Goal: Task Accomplishment & Management: Complete application form

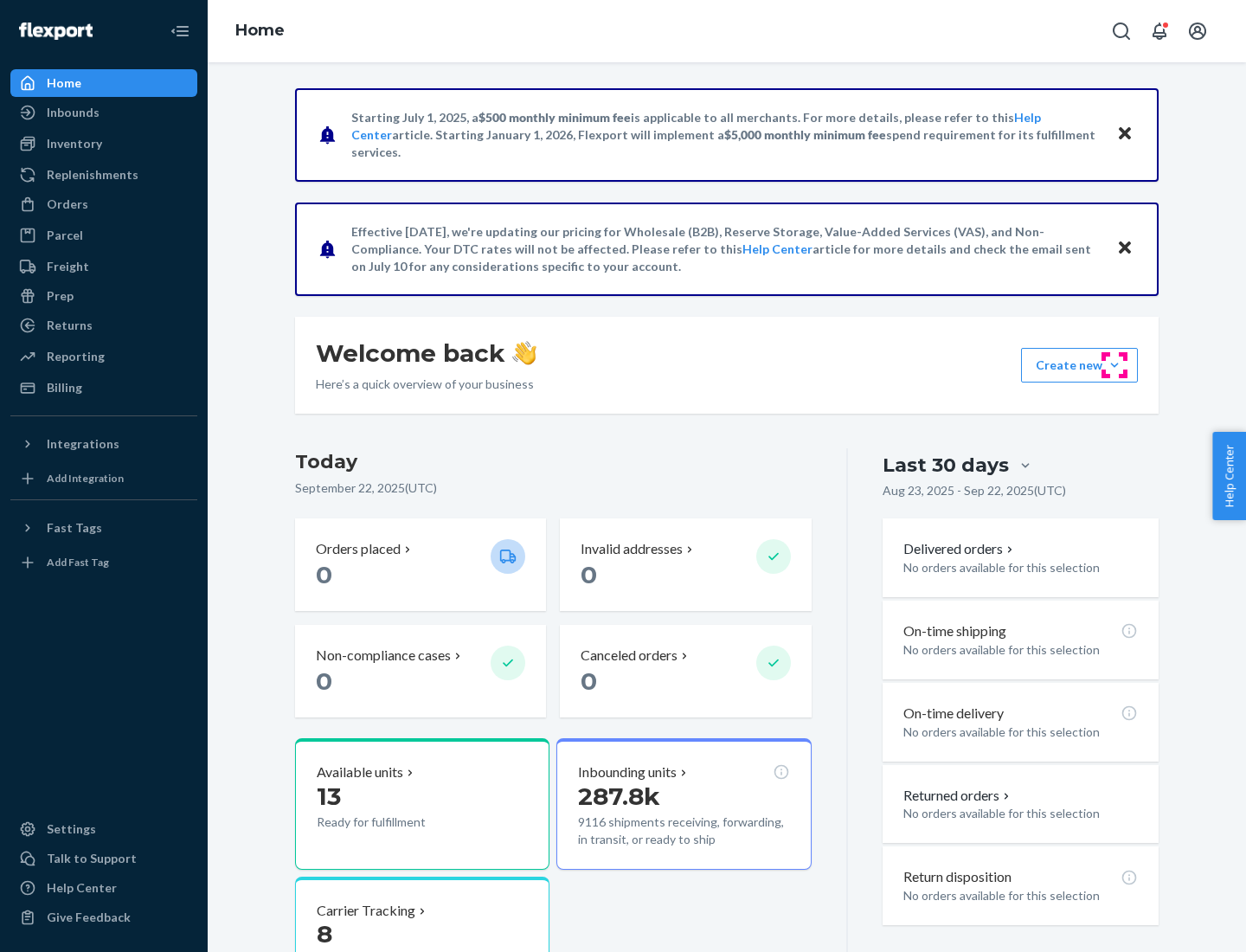
click at [1115, 365] on button "Create new Create new inbound Create new order Create new product" at bounding box center [1079, 365] width 117 height 35
click at [104, 113] on div "Inbounds" at bounding box center [104, 112] width 184 height 24
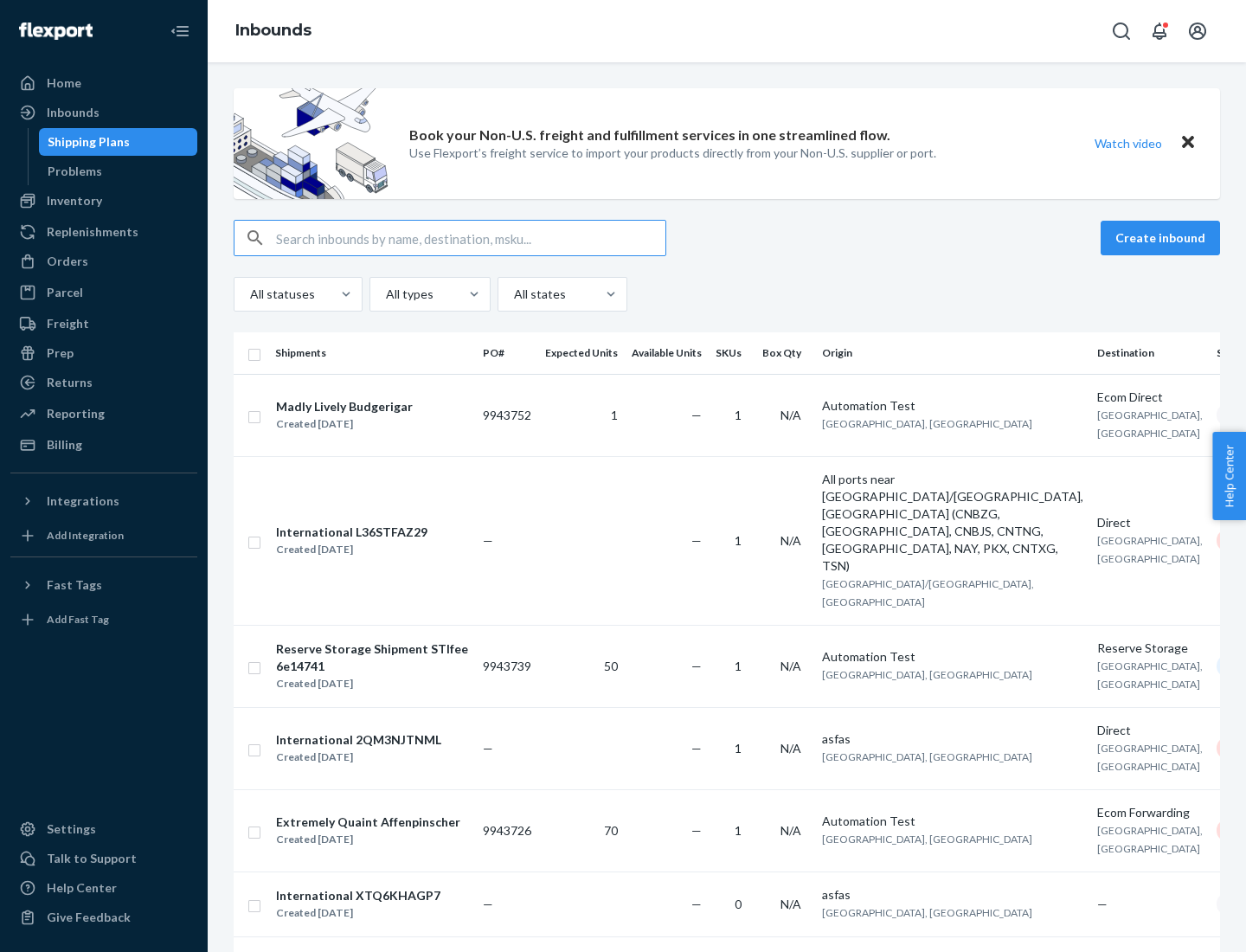
click at [1163, 238] on button "Create inbound" at bounding box center [1160, 237] width 119 height 35
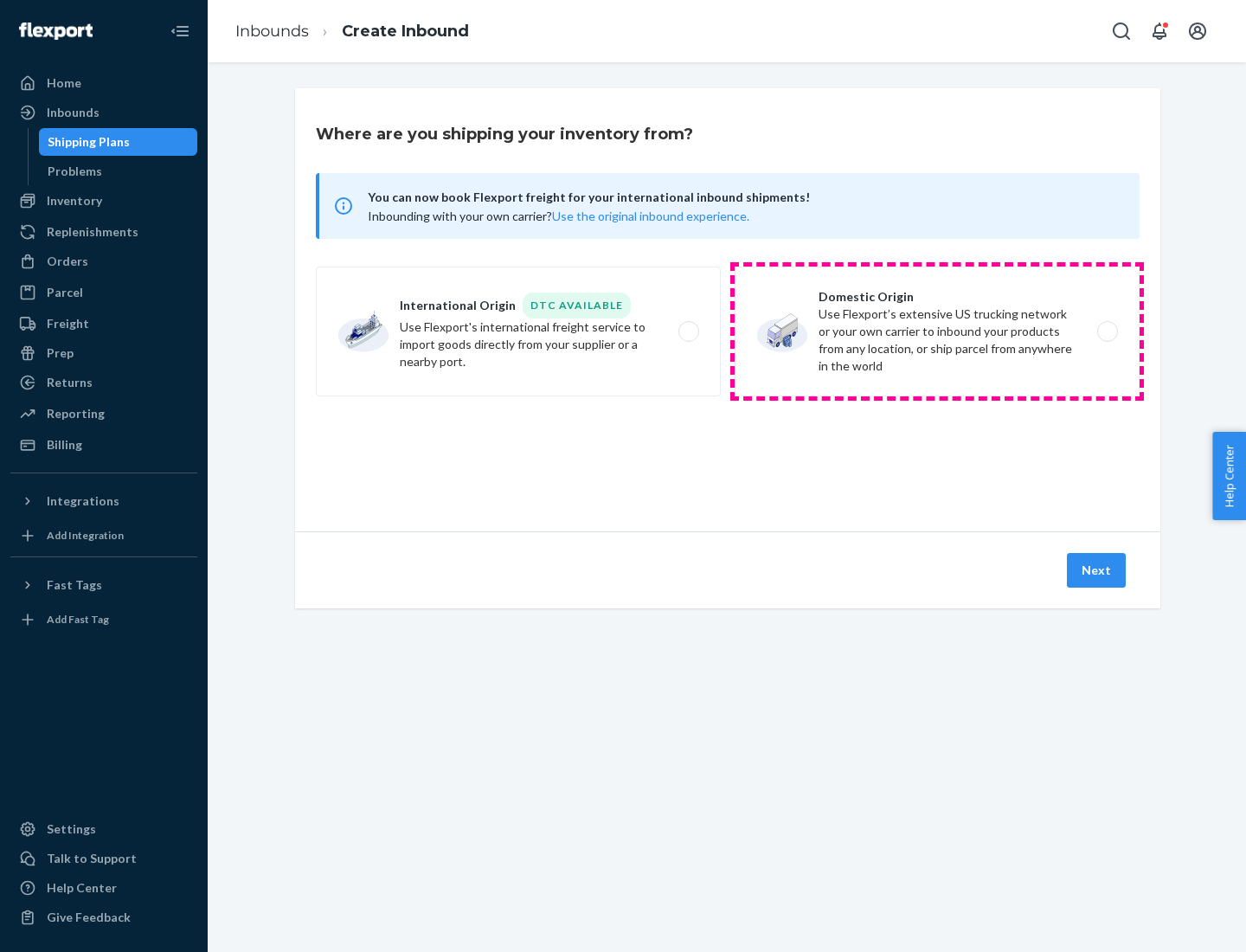
click at [937, 331] on label "Domestic Origin Use Flexport’s extensive US trucking network or your own carrie…" at bounding box center [937, 331] width 405 height 130
click at [1107, 331] on input "Domestic Origin Use Flexport’s extensive US trucking network or your own carrie…" at bounding box center [1112, 331] width 12 height 12
radio input "true"
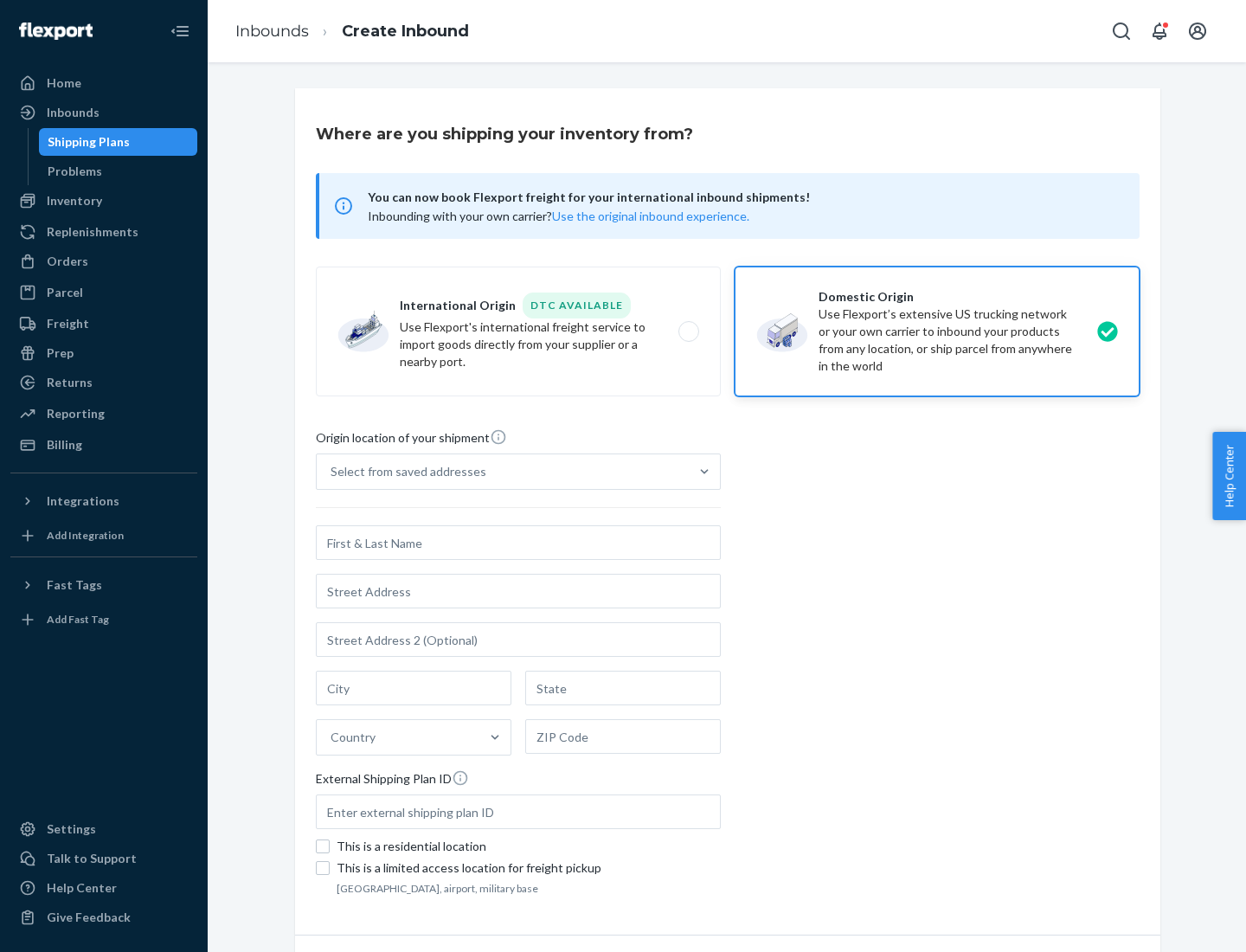
click at [404, 472] on div "Select from saved addresses" at bounding box center [408, 471] width 155 height 17
click at [332, 472] on input "Select from saved addresses" at bounding box center [331, 471] width 2 height 17
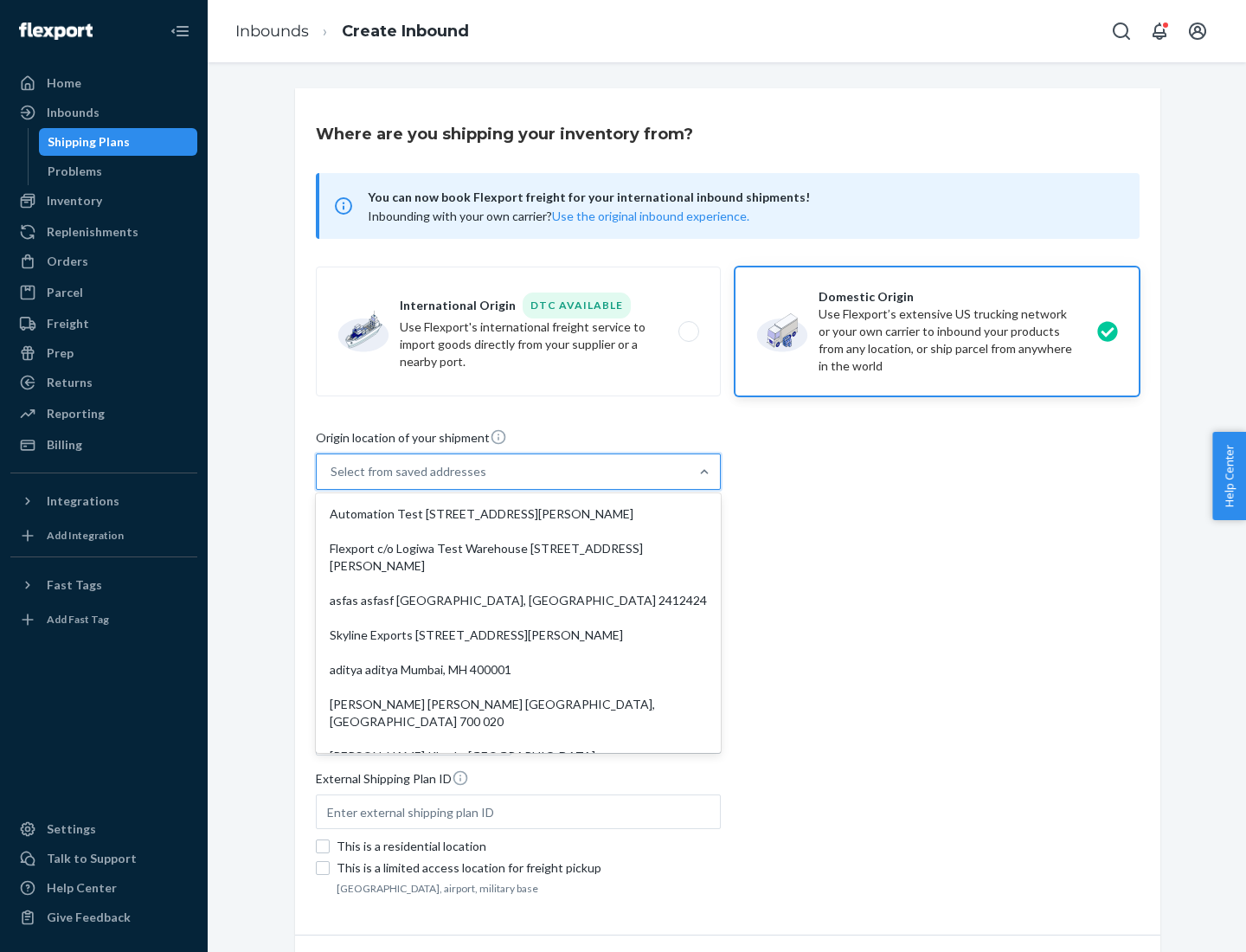
scroll to position [7, 0]
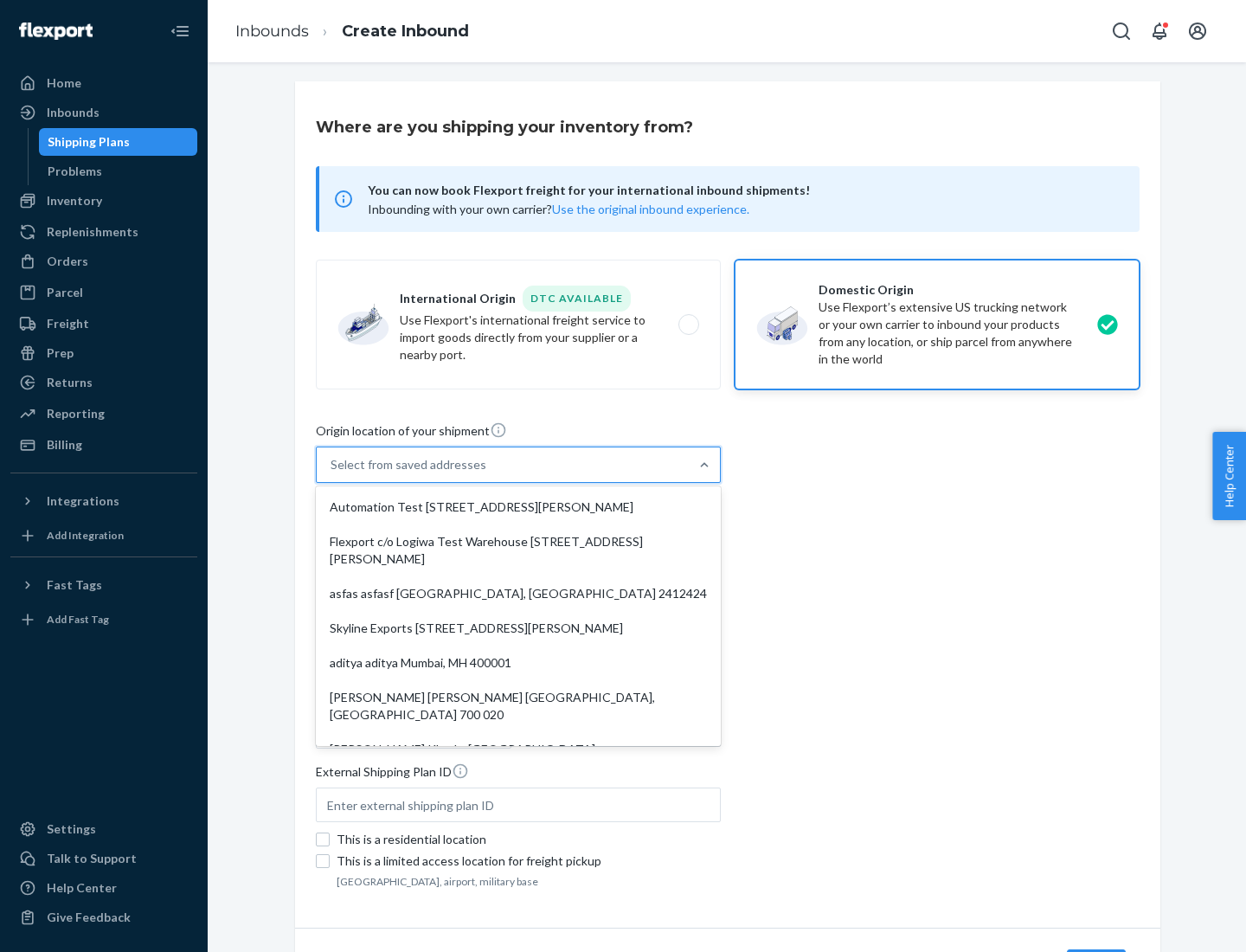
click at [519, 507] on div "Automation Test [STREET_ADDRESS][PERSON_NAME]" at bounding box center [518, 506] width 398 height 35
click at [332, 473] on input "option Automation Test [STREET_ADDRESS][PERSON_NAME]. 9 results available. Use …" at bounding box center [331, 464] width 2 height 17
type input "Automation Test"
type input "[STREET_ADDRESS][PERSON_NAME]"
type input "9th Floor"
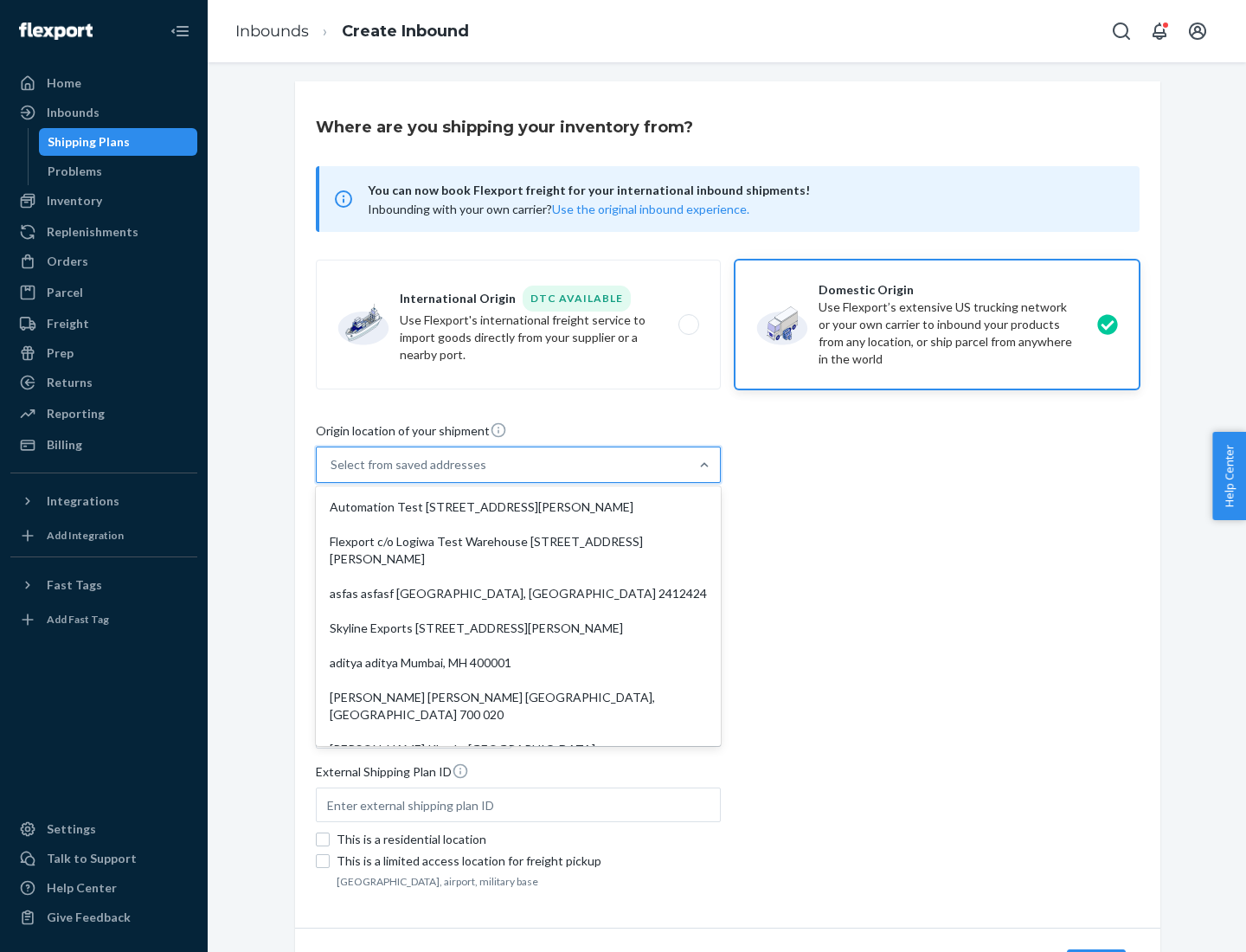
type input "[GEOGRAPHIC_DATA]"
type input "CA"
type input "94104"
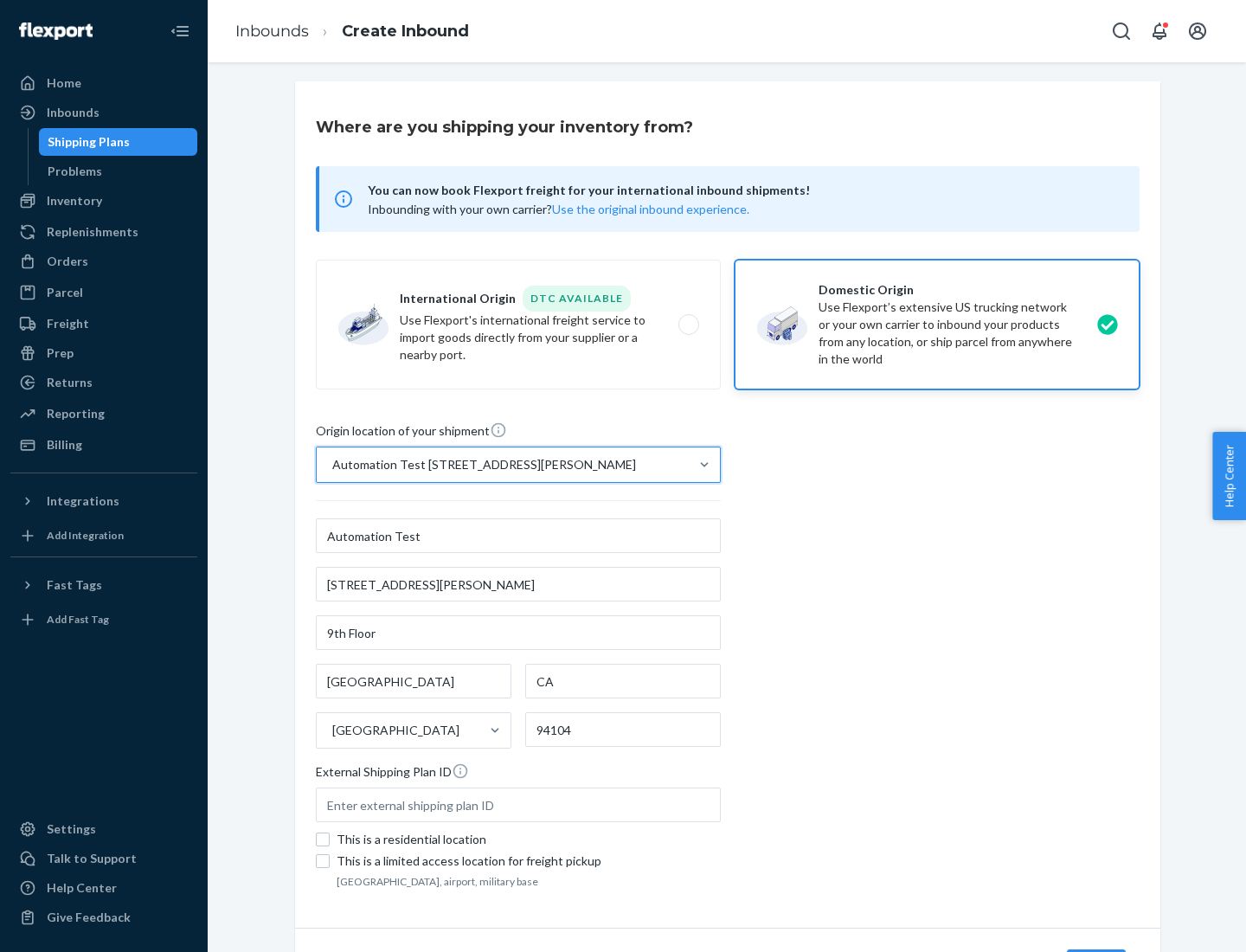
scroll to position [101, 0]
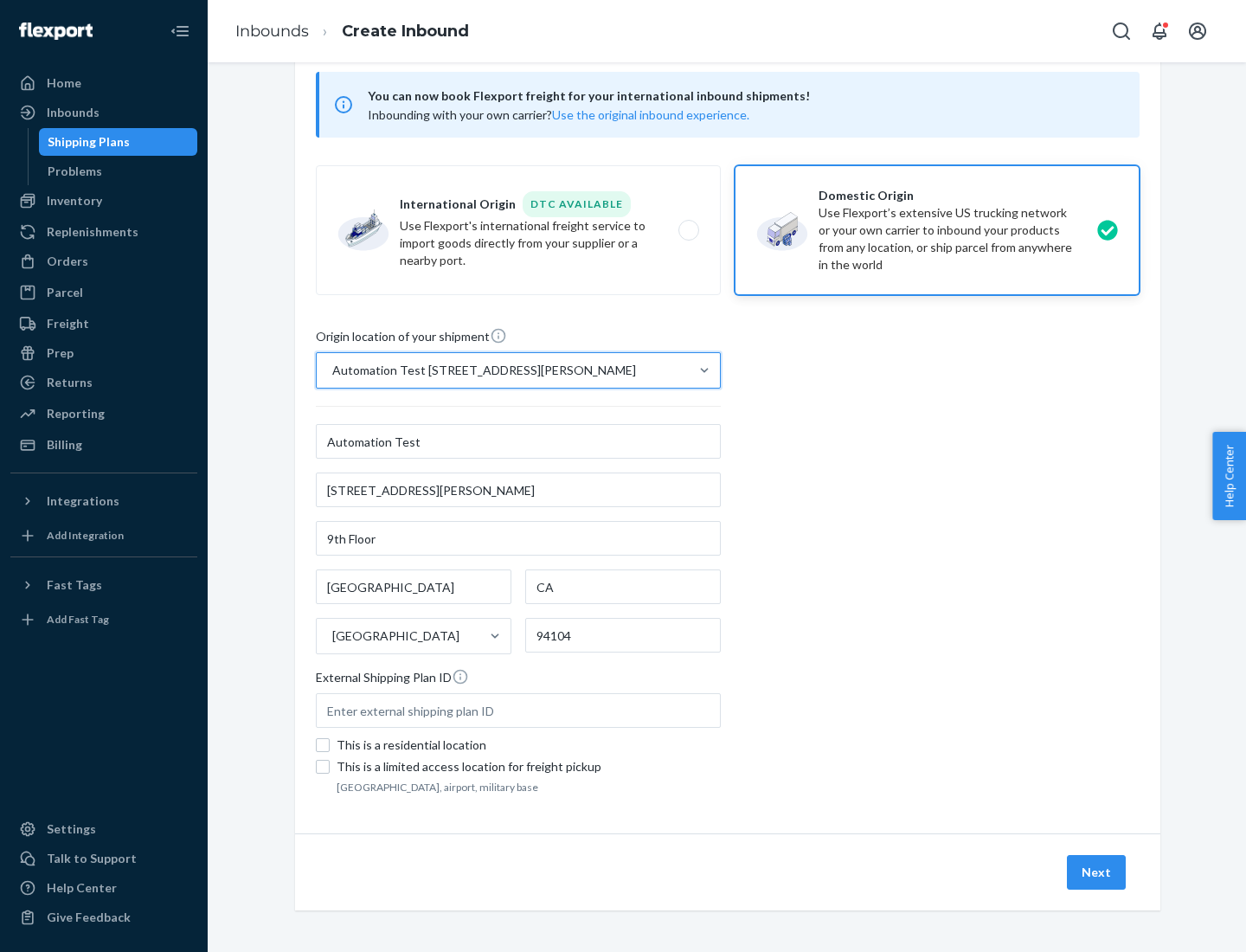
click at [1097, 872] on button "Next" at bounding box center [1096, 871] width 59 height 35
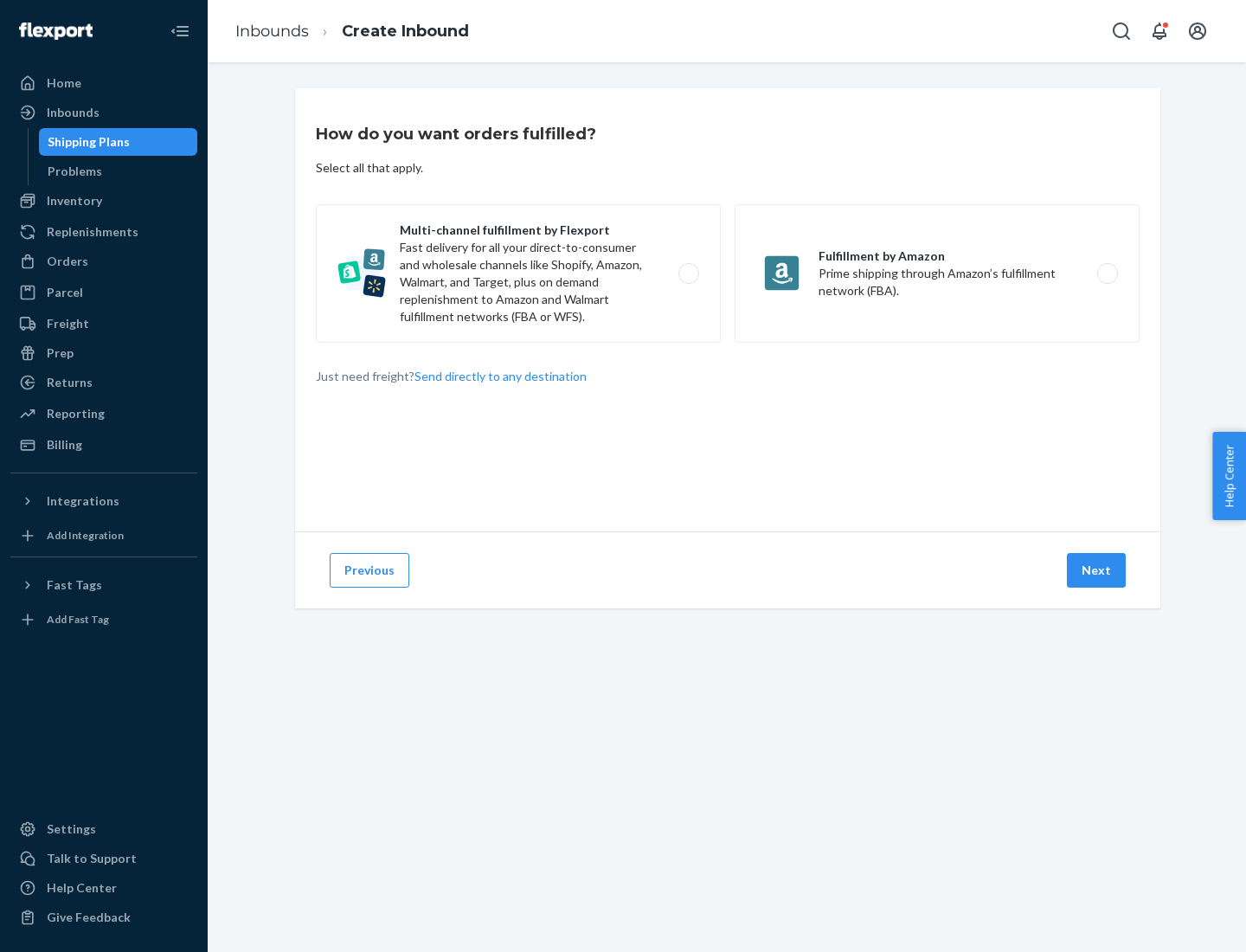
click at [519, 274] on label "Multi-channel fulfillment by Flexport Fast delivery for all your direct-to-cons…" at bounding box center [519, 274] width 405 height 139
click at [687, 274] on input "Multi-channel fulfillment by Flexport Fast delivery for all your direct-to-cons…" at bounding box center [693, 274] width 12 height 12
radio input "true"
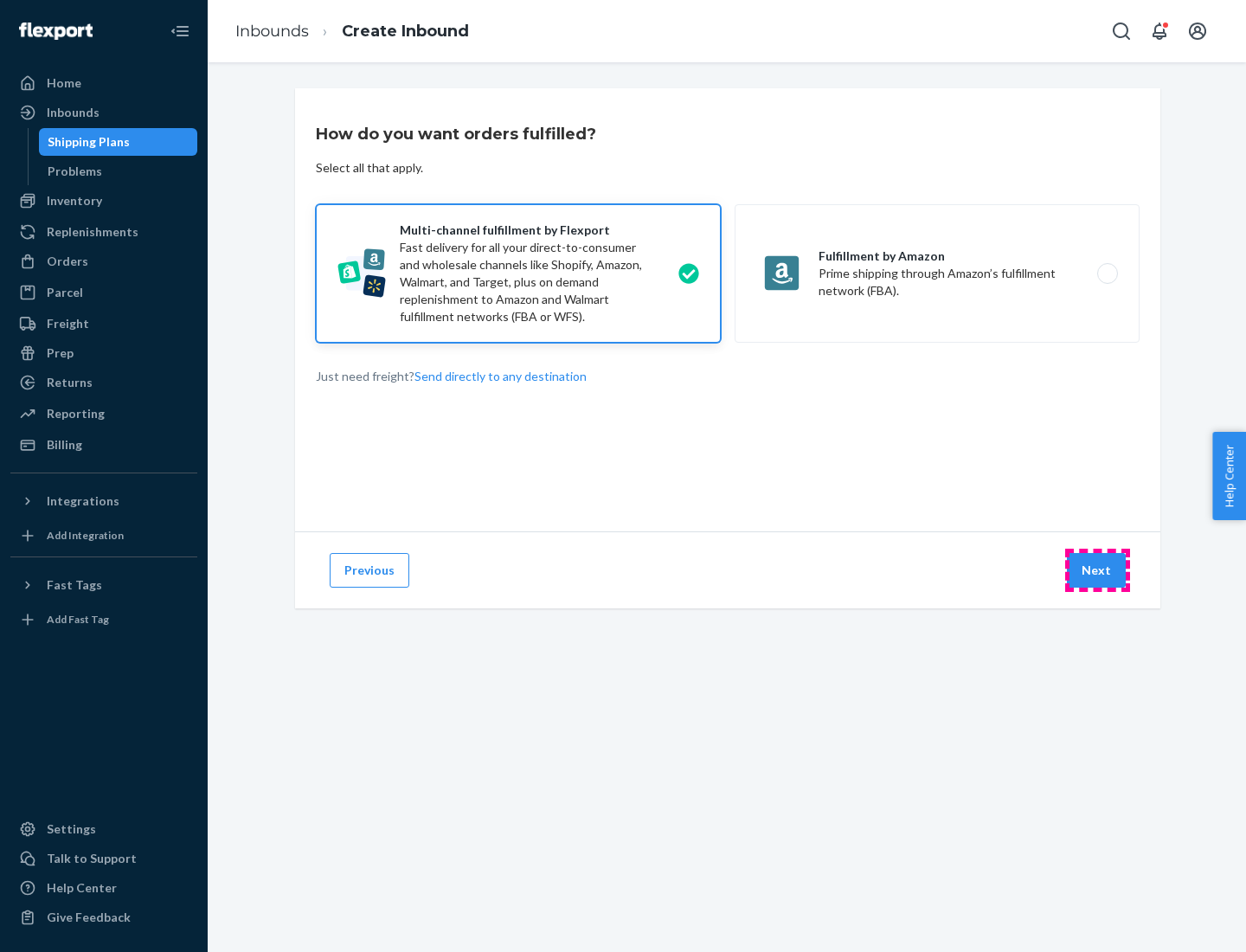
click at [1097, 570] on button "Next" at bounding box center [1096, 569] width 59 height 35
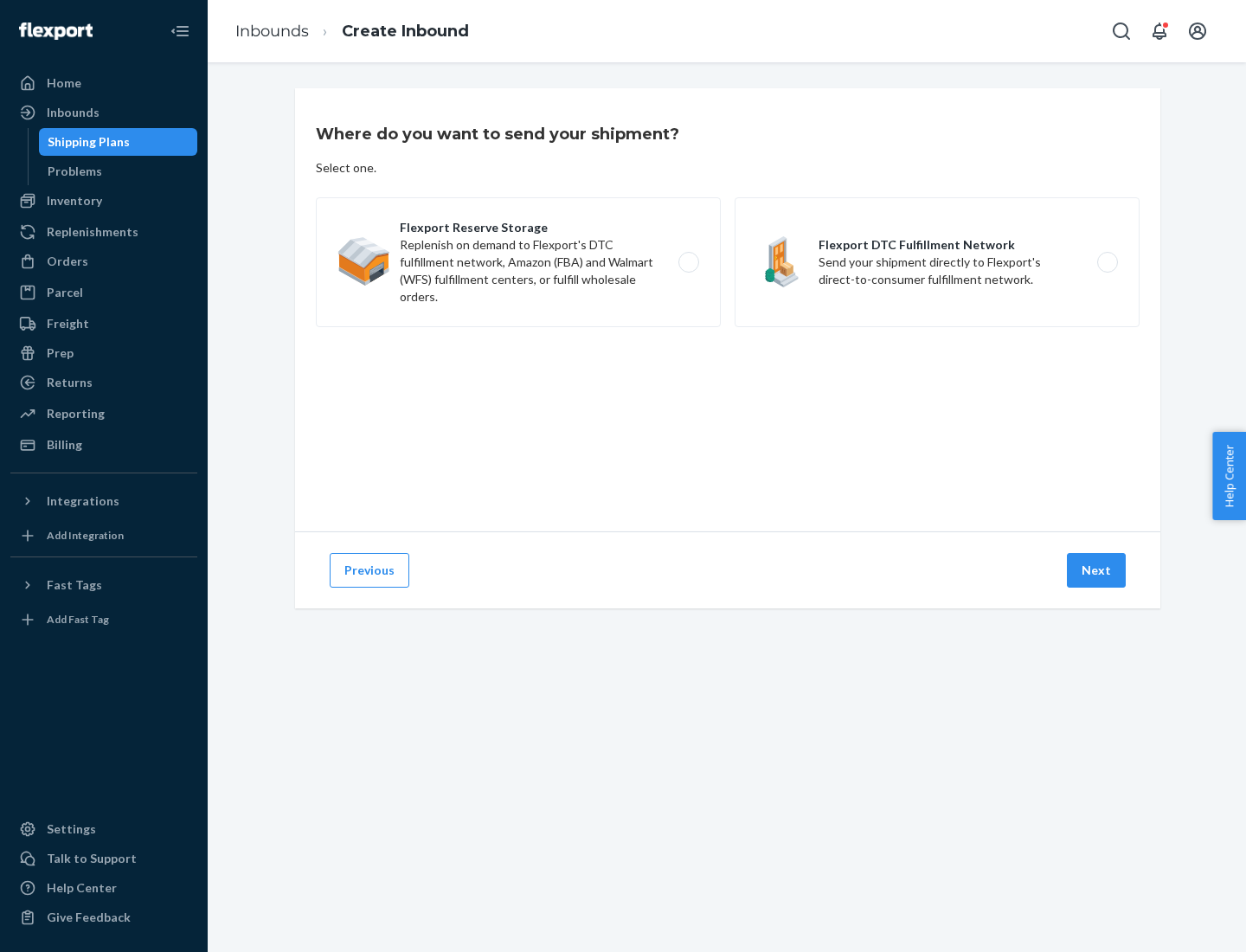
click at [937, 262] on label "Flexport DTC Fulfillment Network Send your shipment directly to Flexport's dire…" at bounding box center [937, 262] width 405 height 130
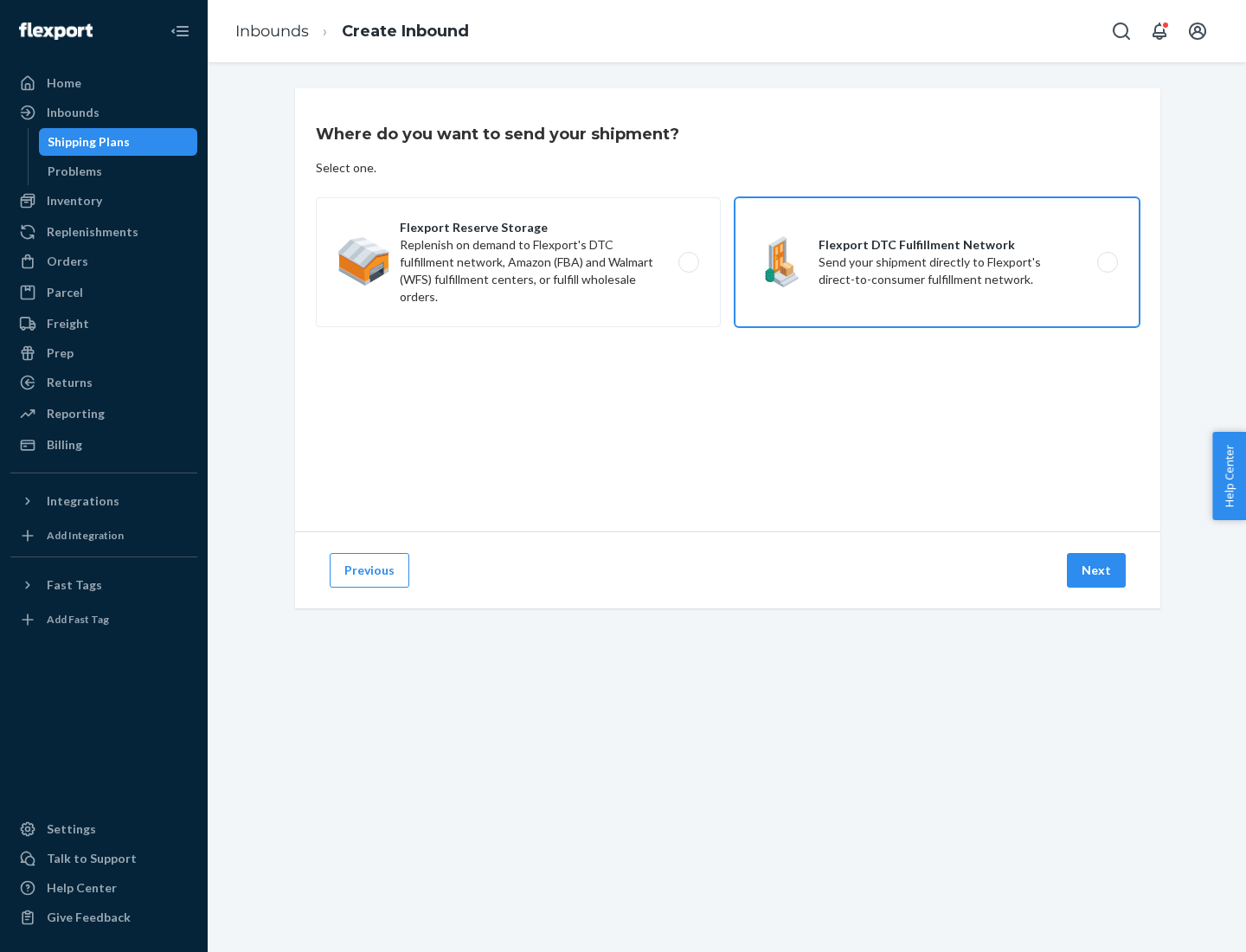
click at [1107, 262] on input "Flexport DTC Fulfillment Network Send your shipment directly to Flexport's dire…" at bounding box center [1112, 262] width 12 height 12
radio input "true"
click at [1097, 570] on button "Next" at bounding box center [1096, 569] width 59 height 35
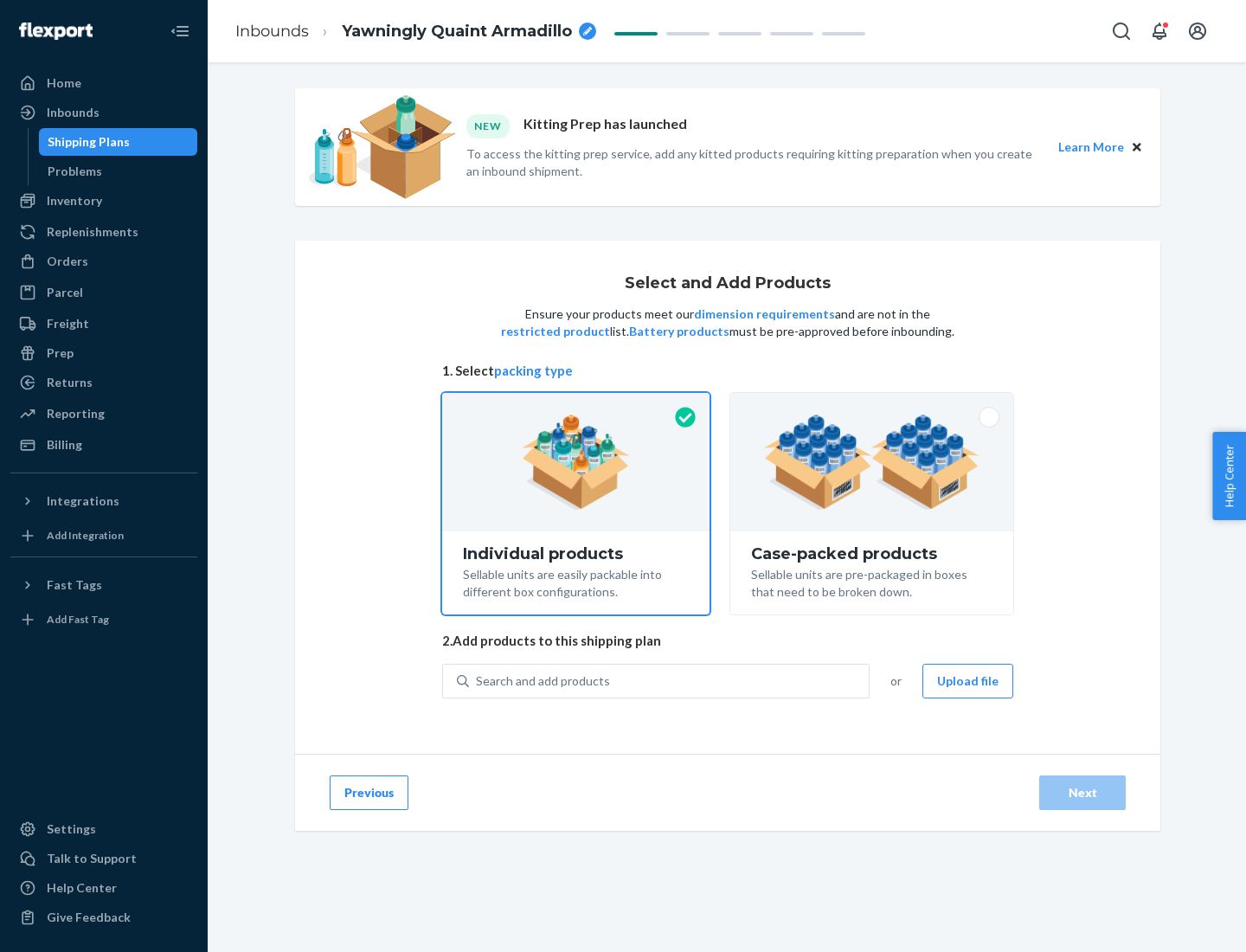
click at [872, 462] on img at bounding box center [871, 462] width 216 height 95
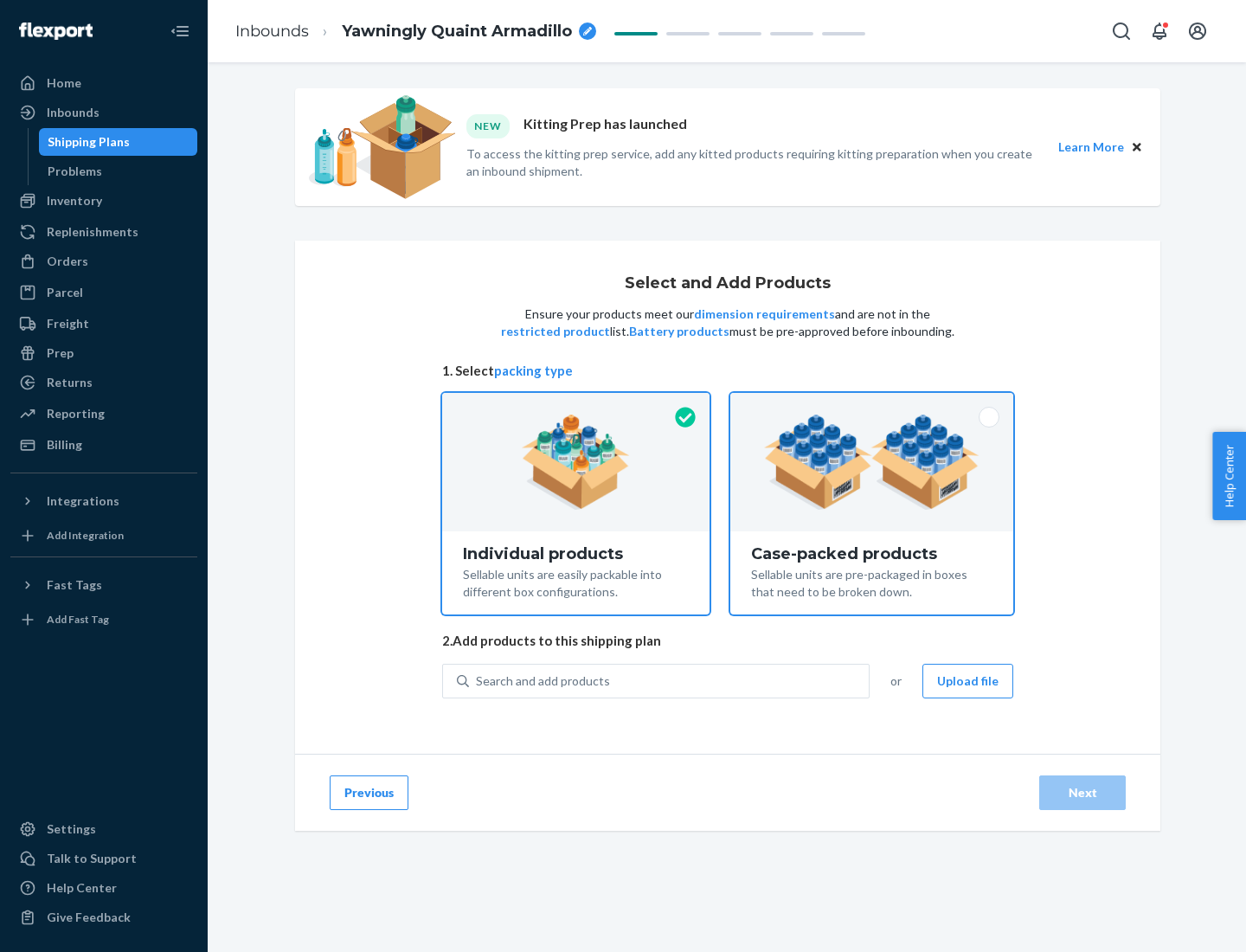
click at [872, 404] on input "Case-packed products Sellable units are pre-packaged in boxes that need to be b…" at bounding box center [871, 398] width 12 height 12
radio input "true"
radio input "false"
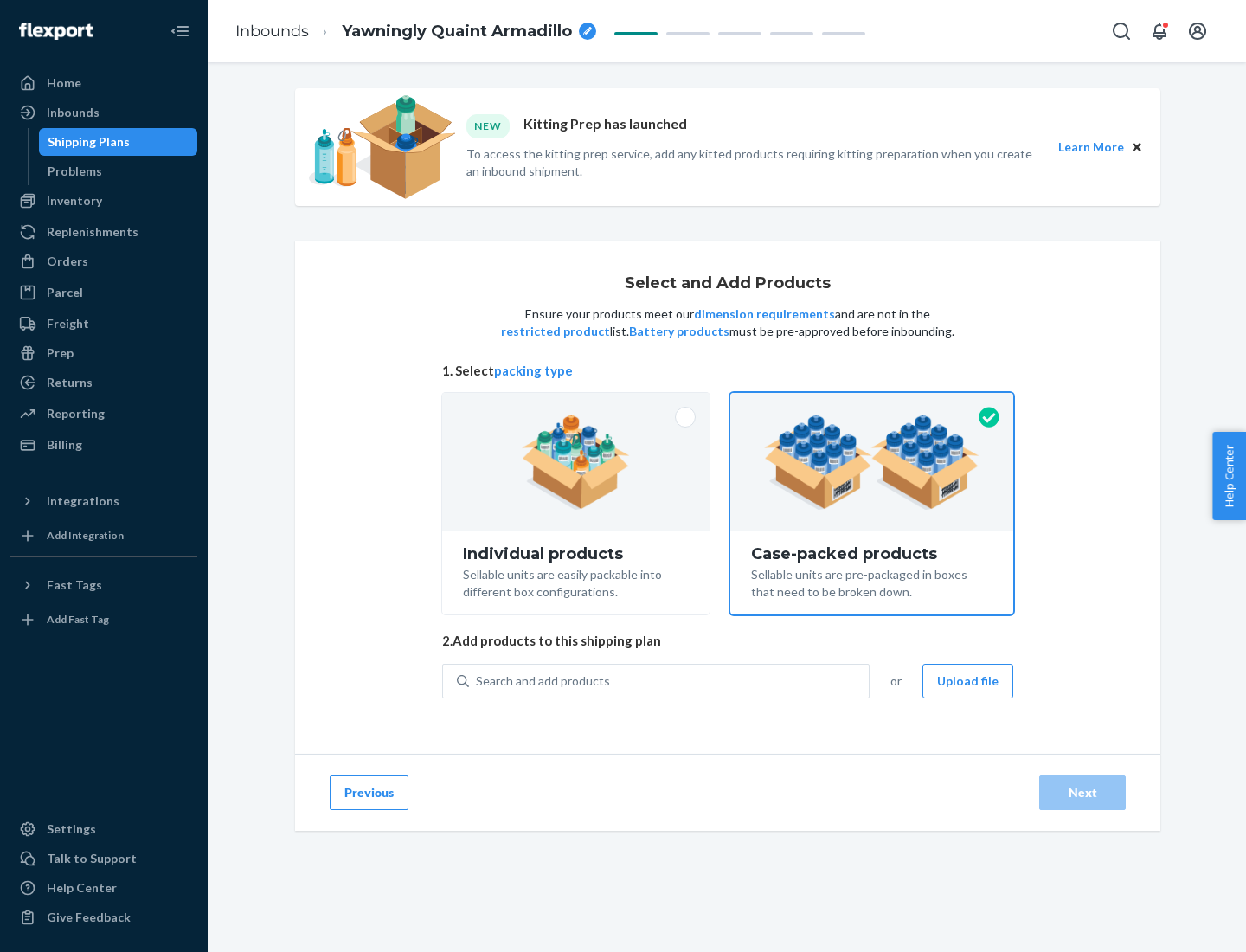
click at [670, 680] on div "Search and add products" at bounding box center [669, 680] width 400 height 31
click at [478, 680] on input "Search and add products" at bounding box center [477, 680] width 2 height 17
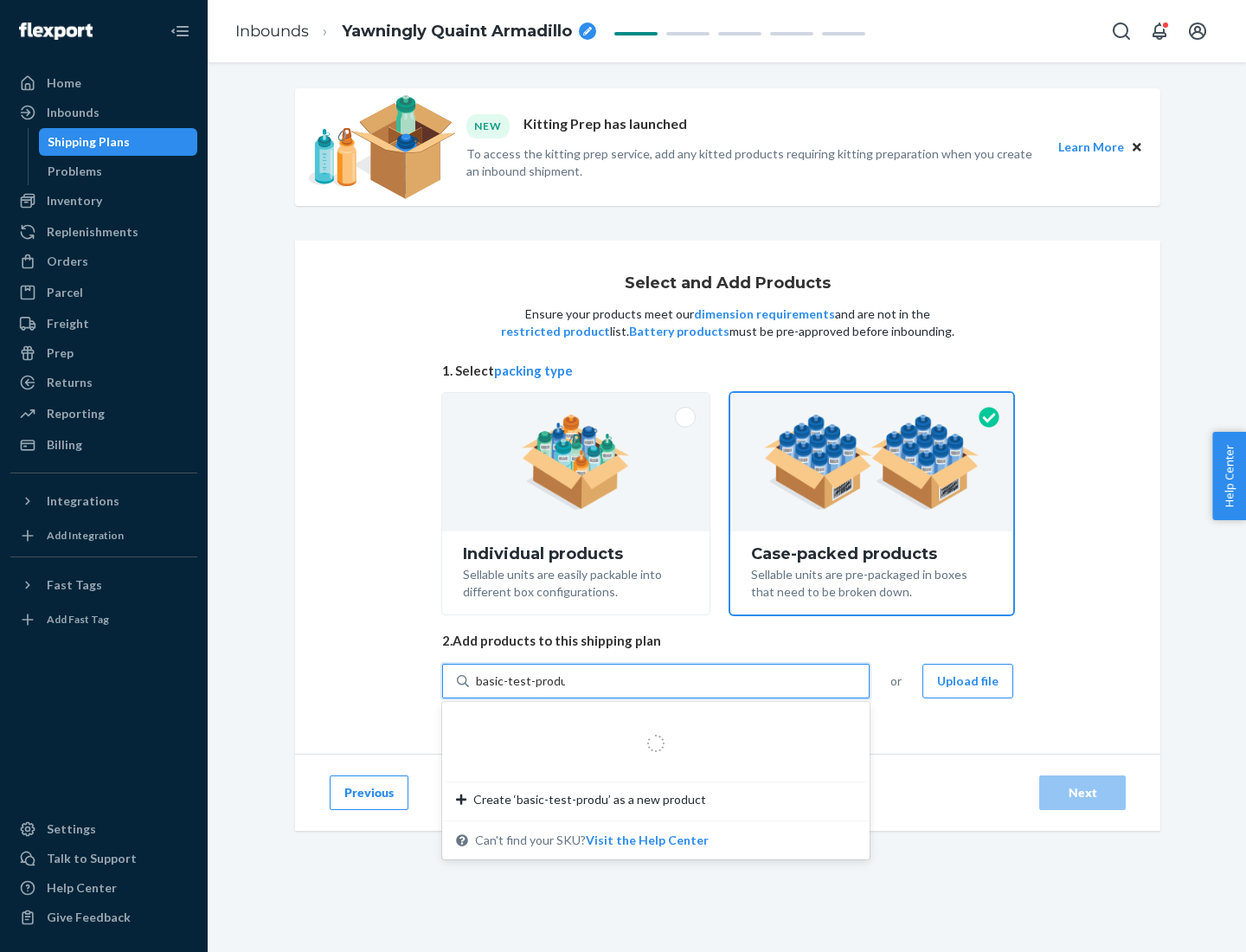
type input "basic-test-product-1"
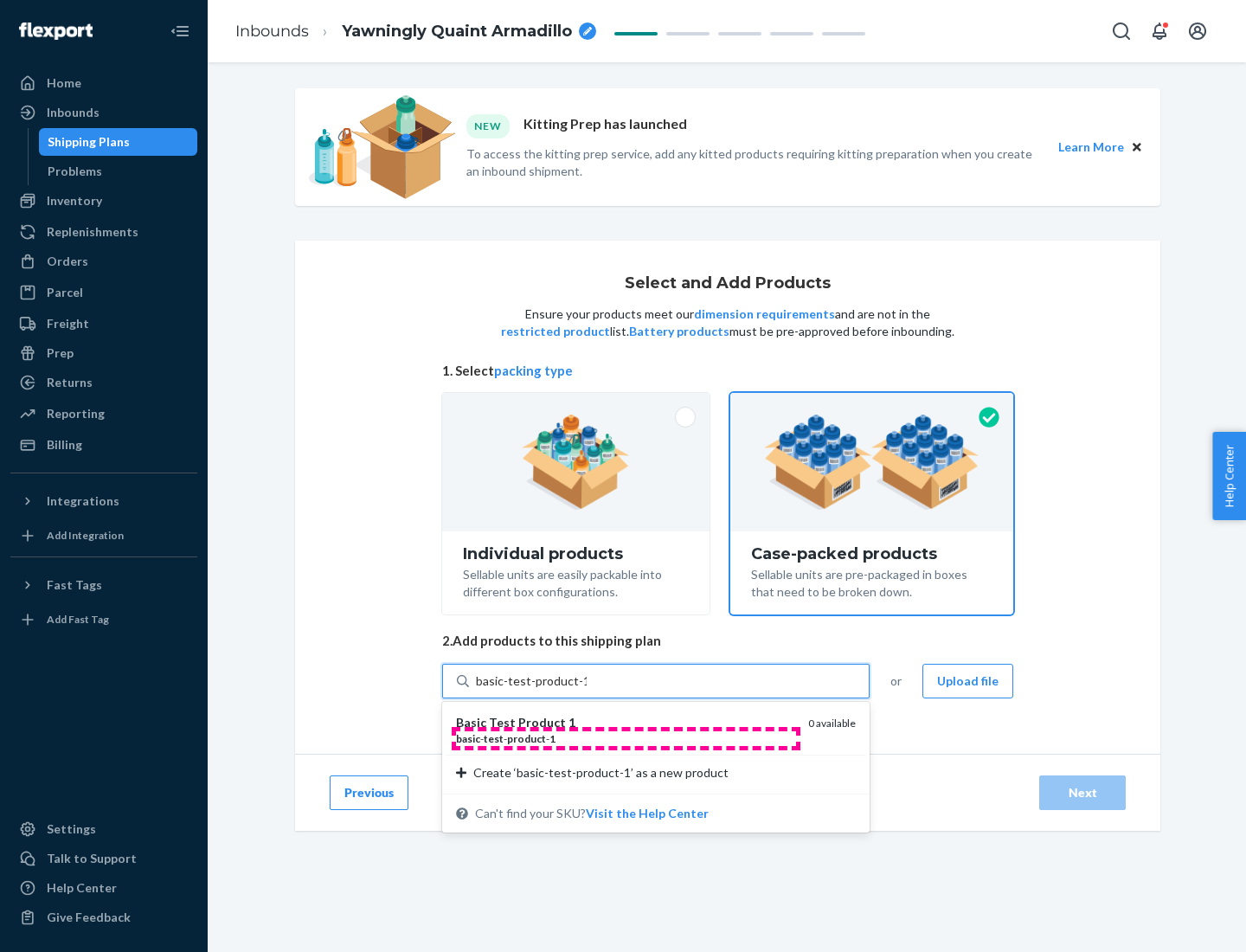
click at [625, 738] on div "basic - test - product - 1" at bounding box center [624, 738] width 338 height 15
click at [586, 689] on input "basic-test-product-1" at bounding box center [531, 680] width 111 height 17
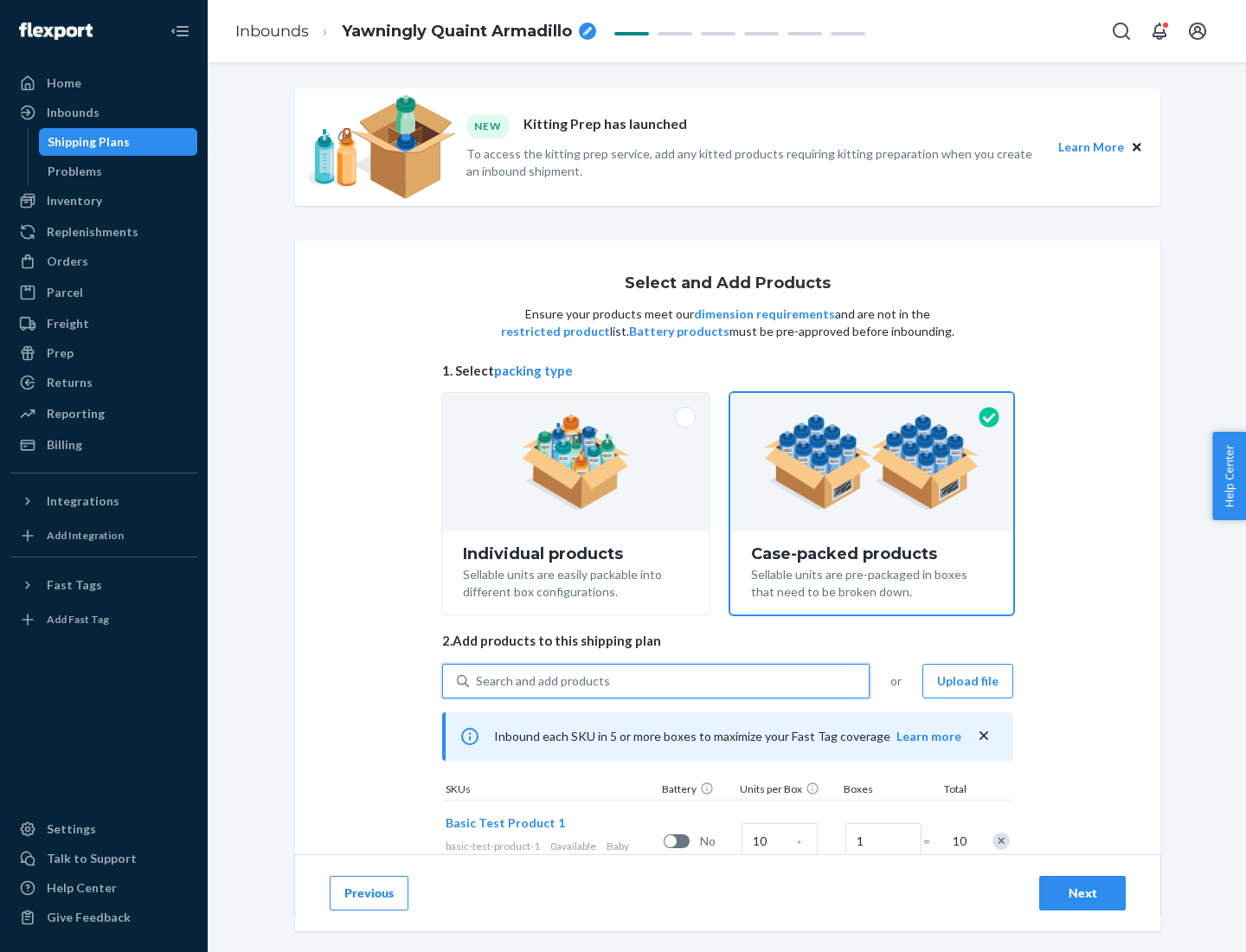
scroll to position [62, 0]
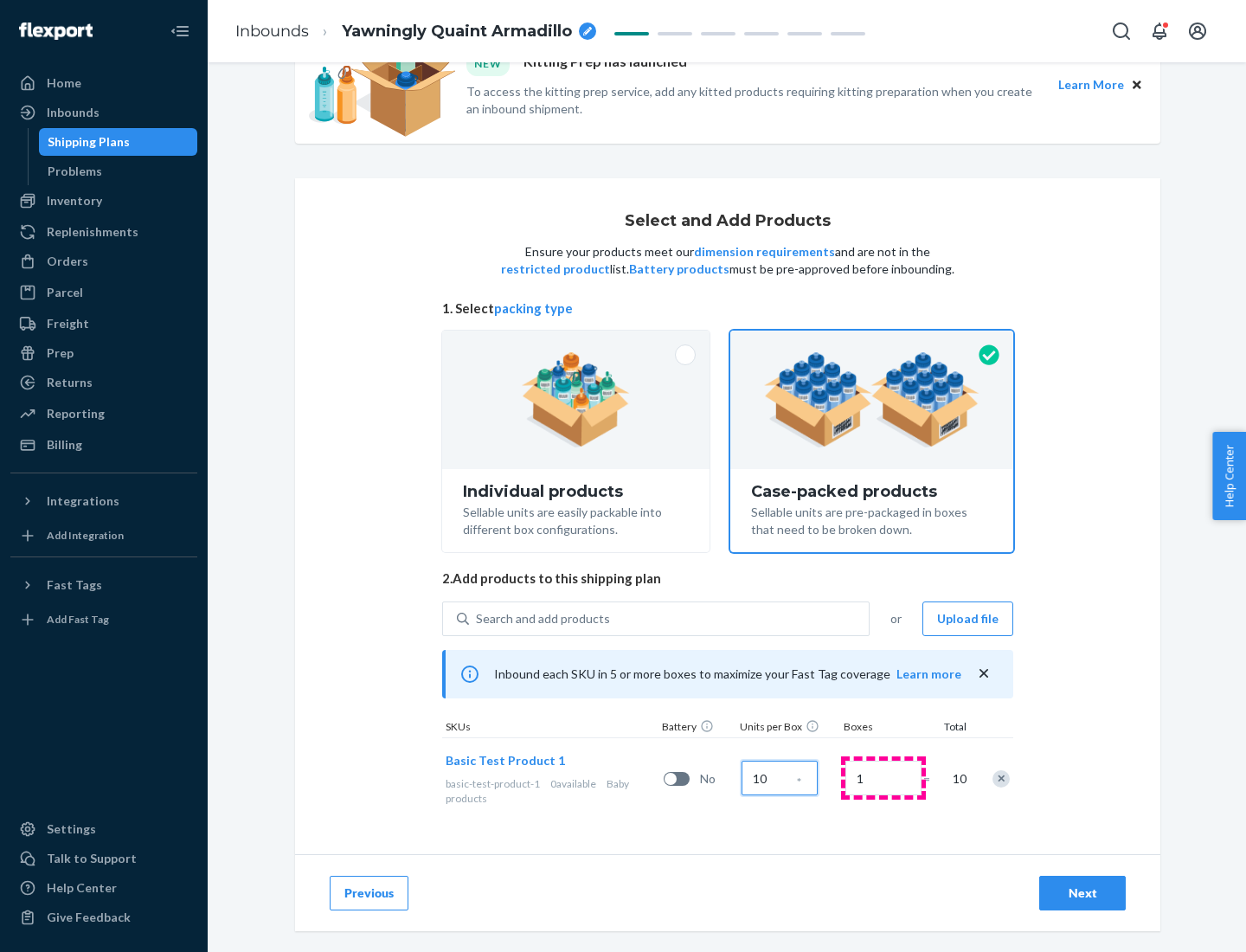
type input "10"
type input "7"
click at [1083, 892] on div "Next" at bounding box center [1083, 892] width 57 height 17
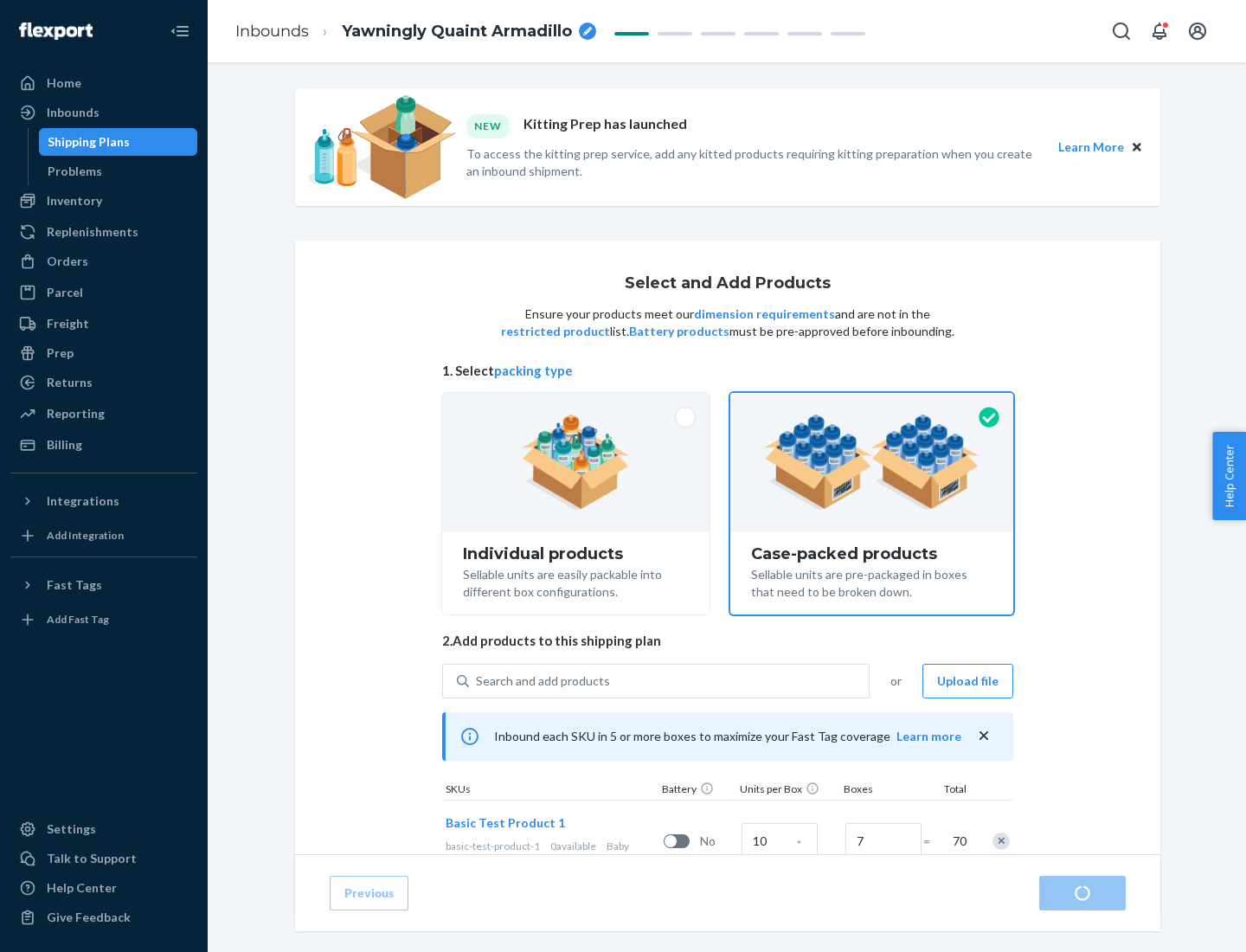
radio input "true"
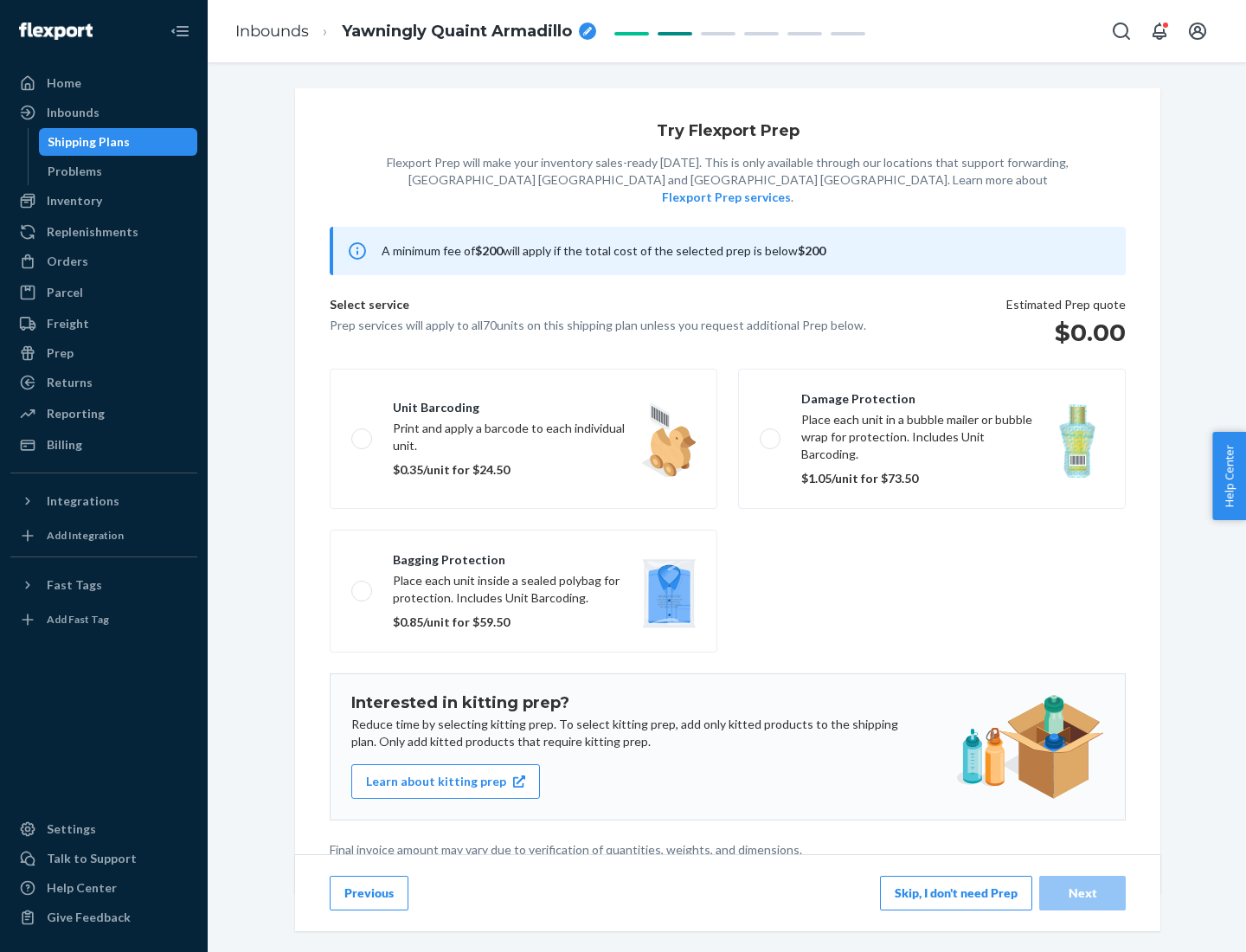
scroll to position [4, 0]
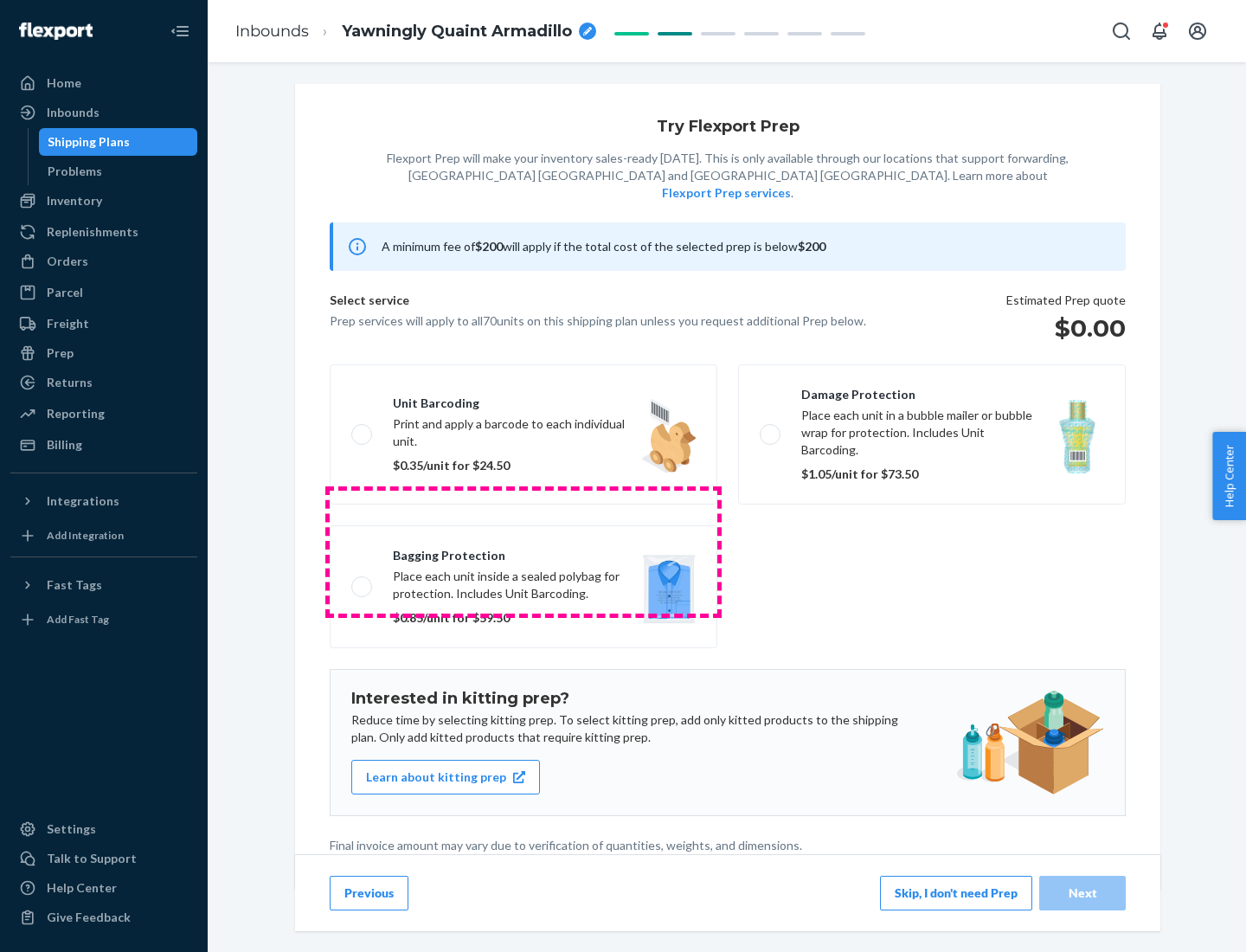
click at [523, 551] on label "Bagging protection Place each unit inside a sealed polybag for protection. Incl…" at bounding box center [523, 586] width 387 height 123
click at [362, 581] on input "Bagging protection Place each unit inside a sealed polybag for protection. Incl…" at bounding box center [357, 586] width 12 height 12
checkbox input "true"
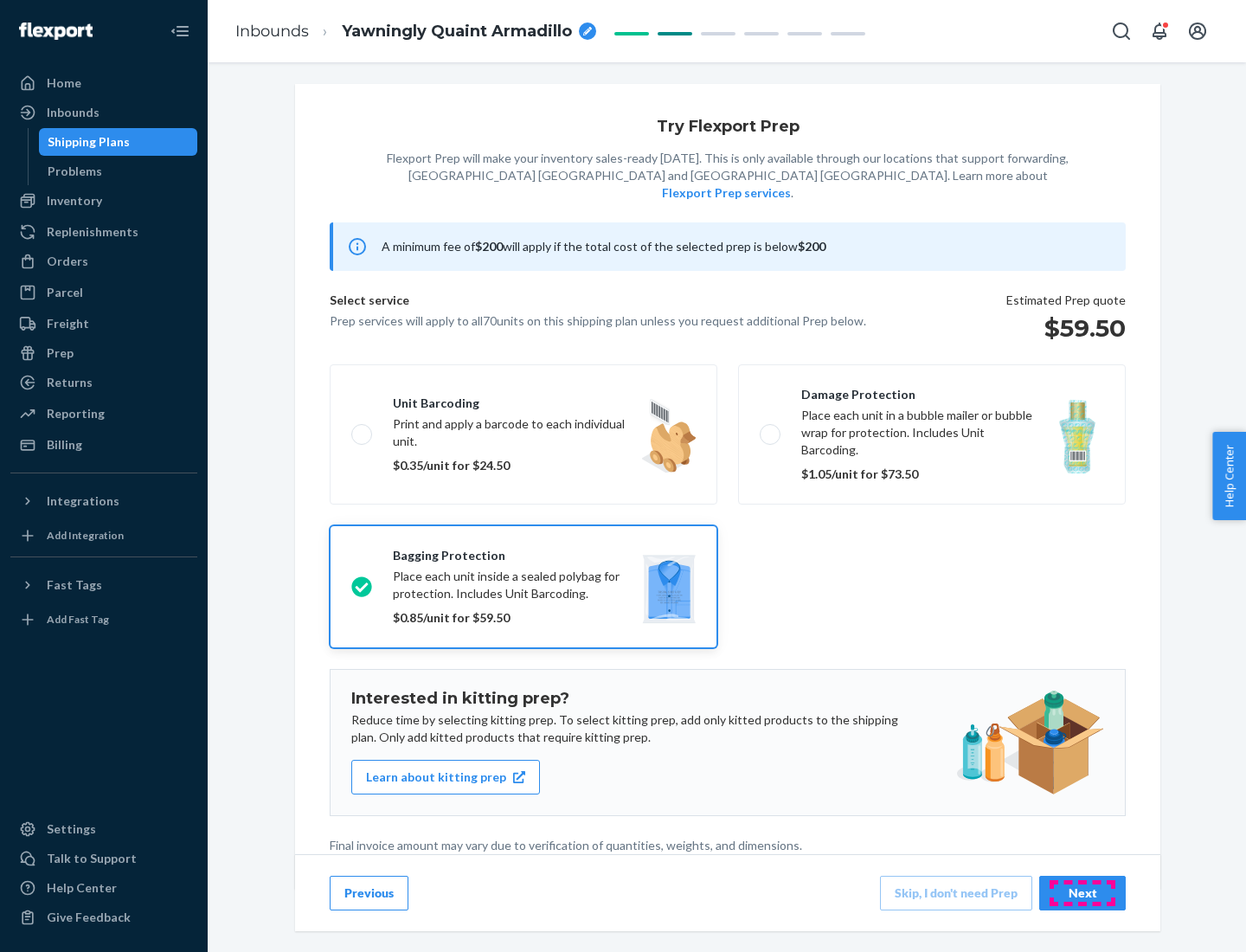
click at [1083, 892] on div "Next" at bounding box center [1083, 892] width 57 height 17
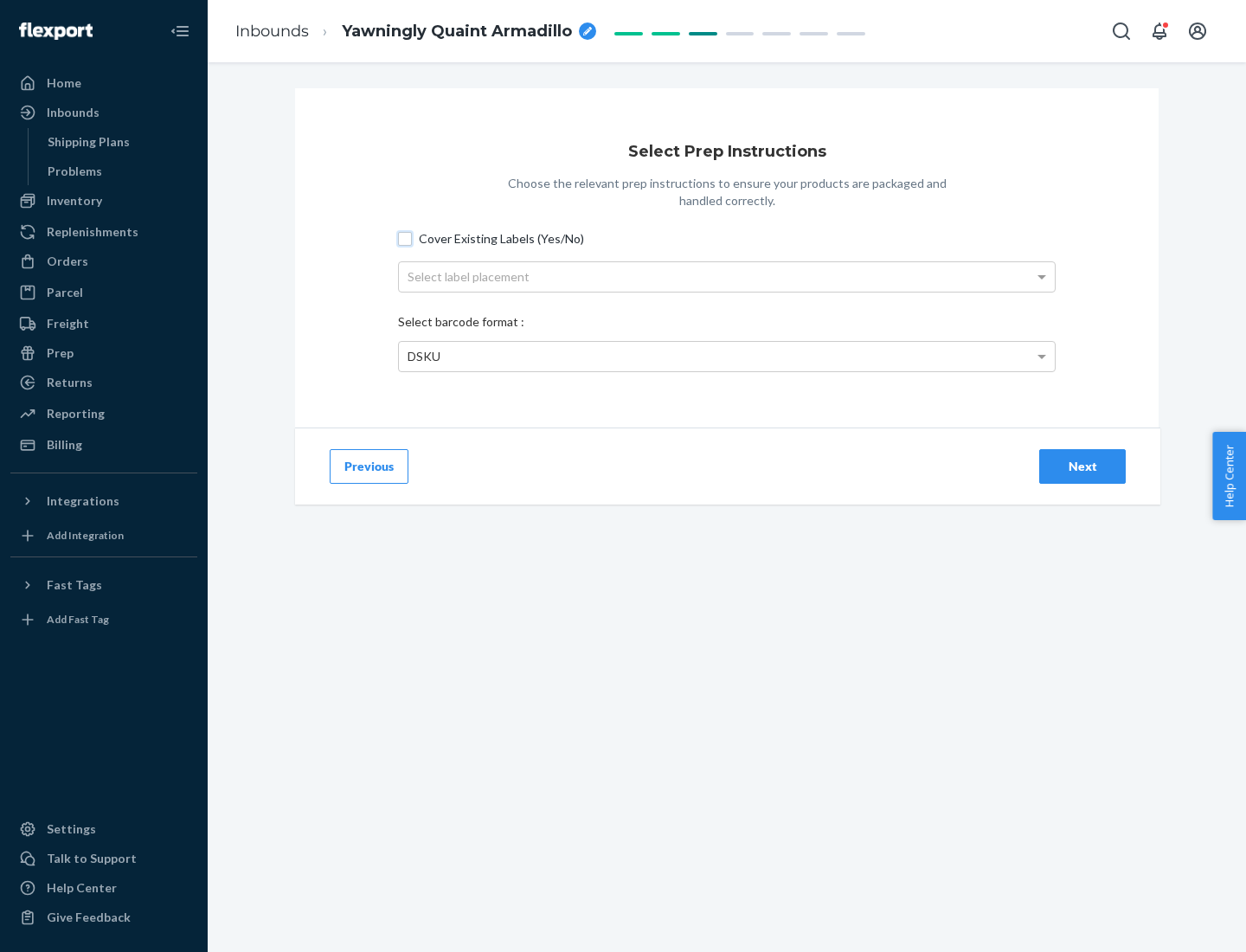
click at [405, 238] on input "Cover Existing Labels (Yes/No)" at bounding box center [405, 239] width 14 height 14
checkbox input "true"
click at [726, 276] on div "Select label placement" at bounding box center [726, 276] width 655 height 29
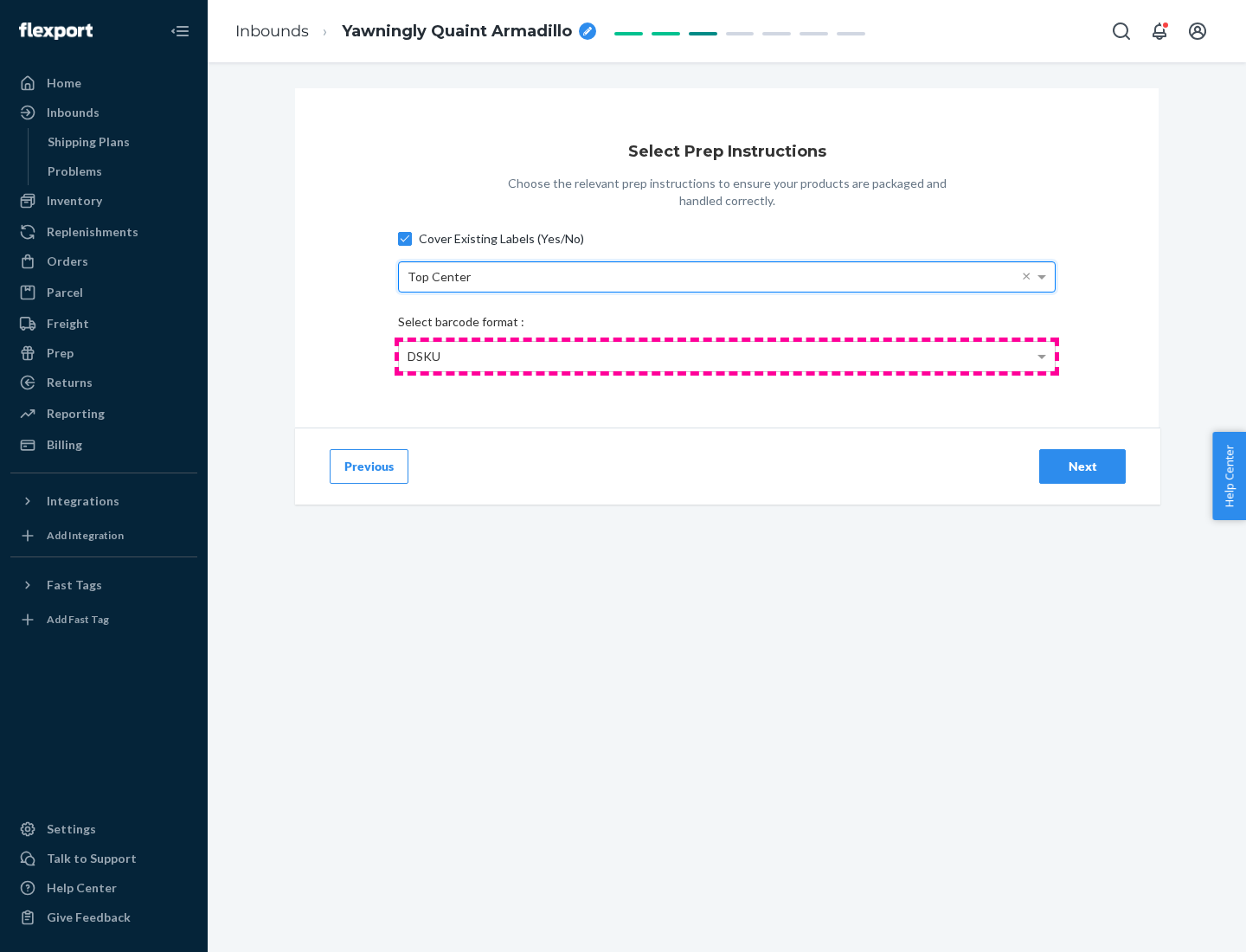
click at [726, 355] on div "DSKU" at bounding box center [726, 356] width 655 height 29
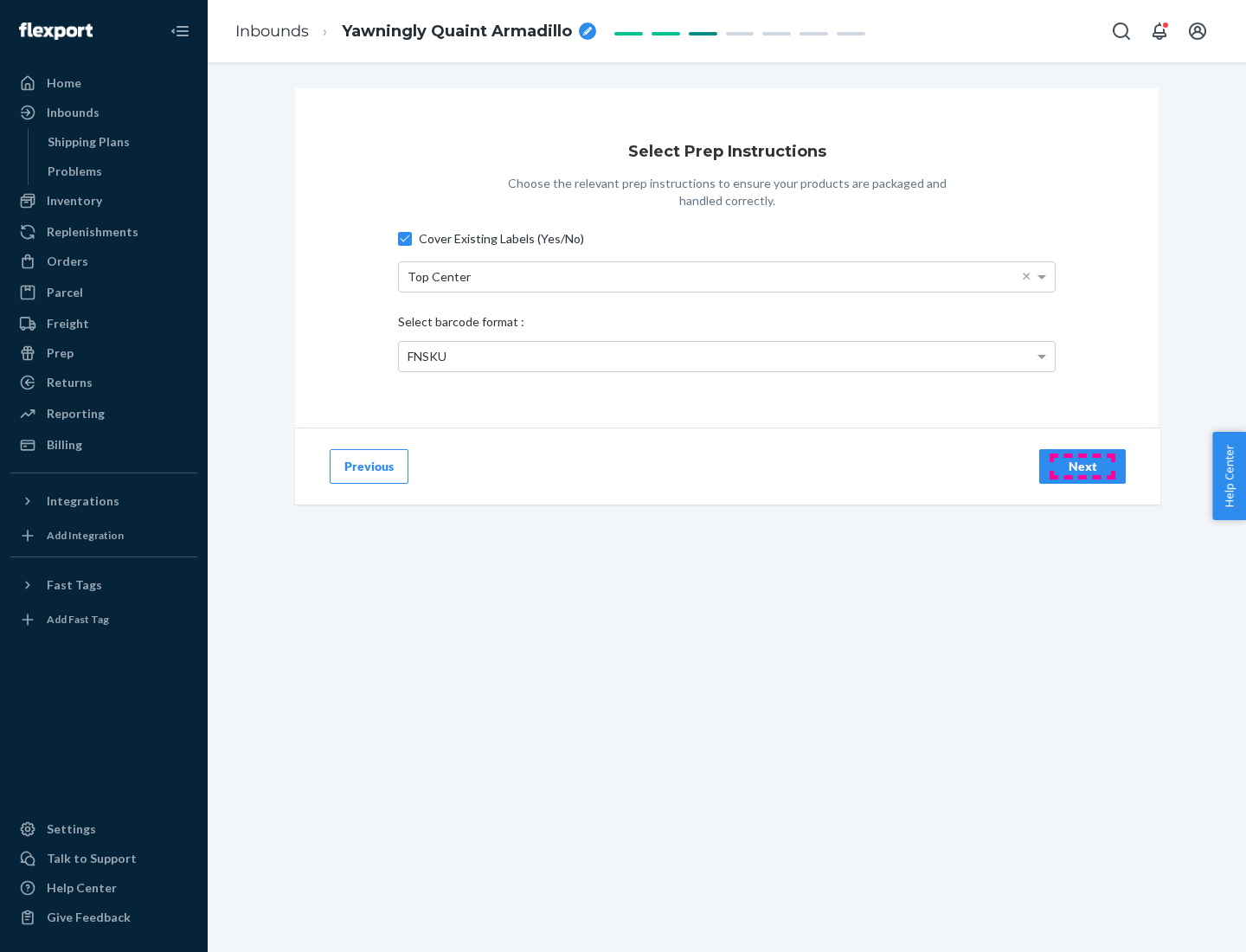
click at [1083, 465] on div "Next" at bounding box center [1083, 465] width 57 height 17
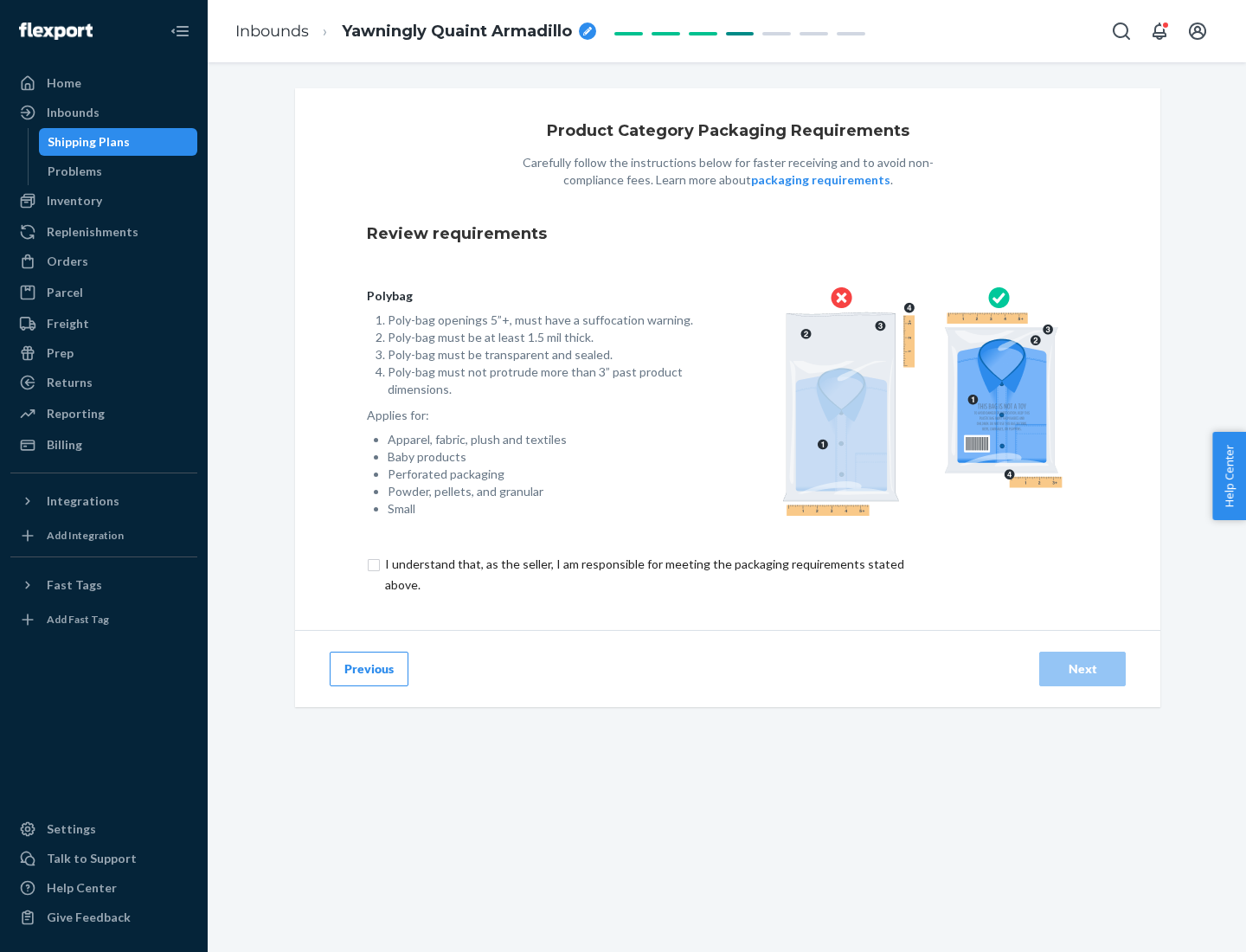
click at [643, 574] on input "checkbox" at bounding box center [655, 574] width 575 height 42
checkbox input "true"
click at [1083, 668] on div "Next" at bounding box center [1083, 668] width 57 height 17
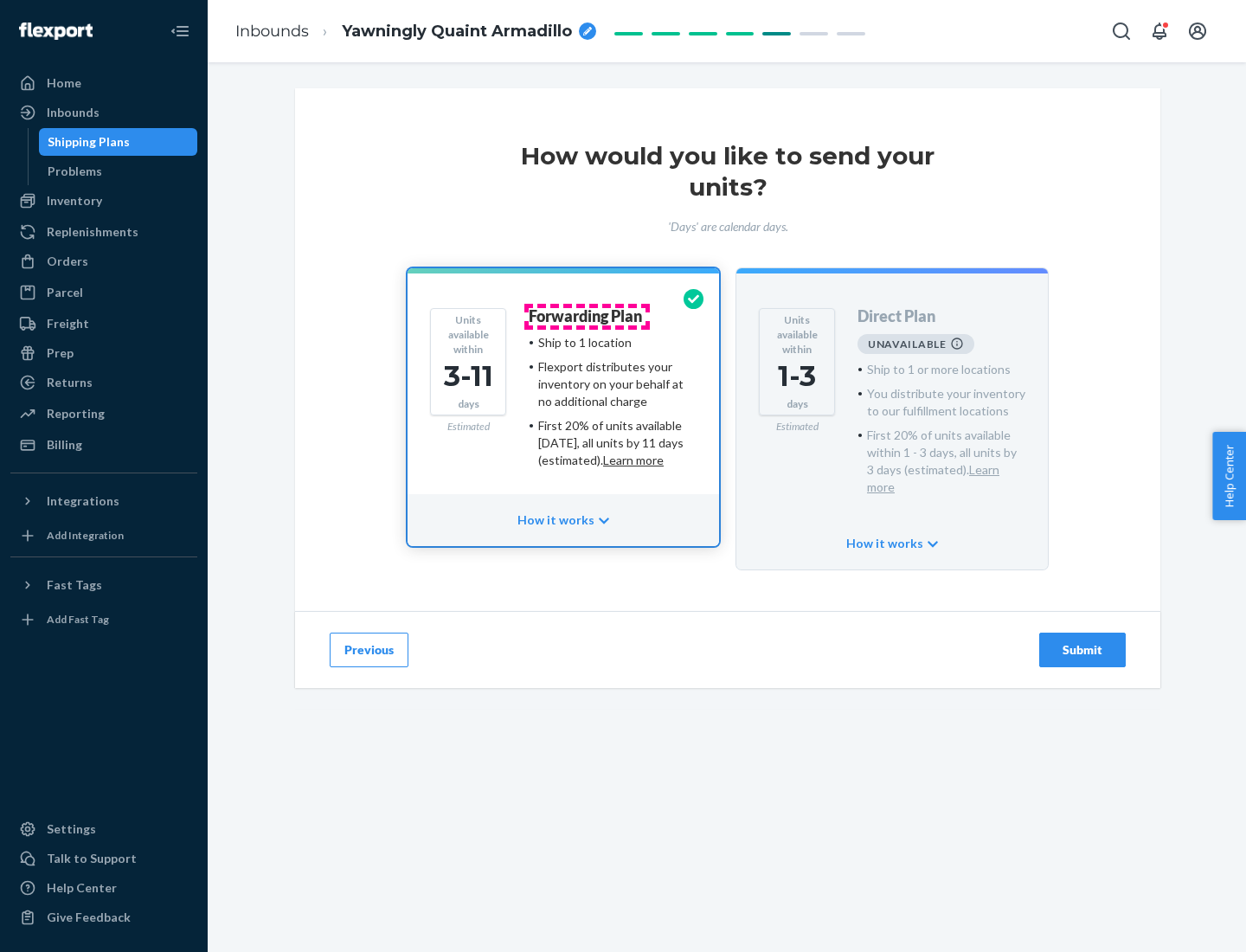
click at [586, 316] on h4 "Forwarding Plan" at bounding box center [585, 316] width 114 height 17
click at [1083, 641] on div "Submit" at bounding box center [1083, 649] width 57 height 17
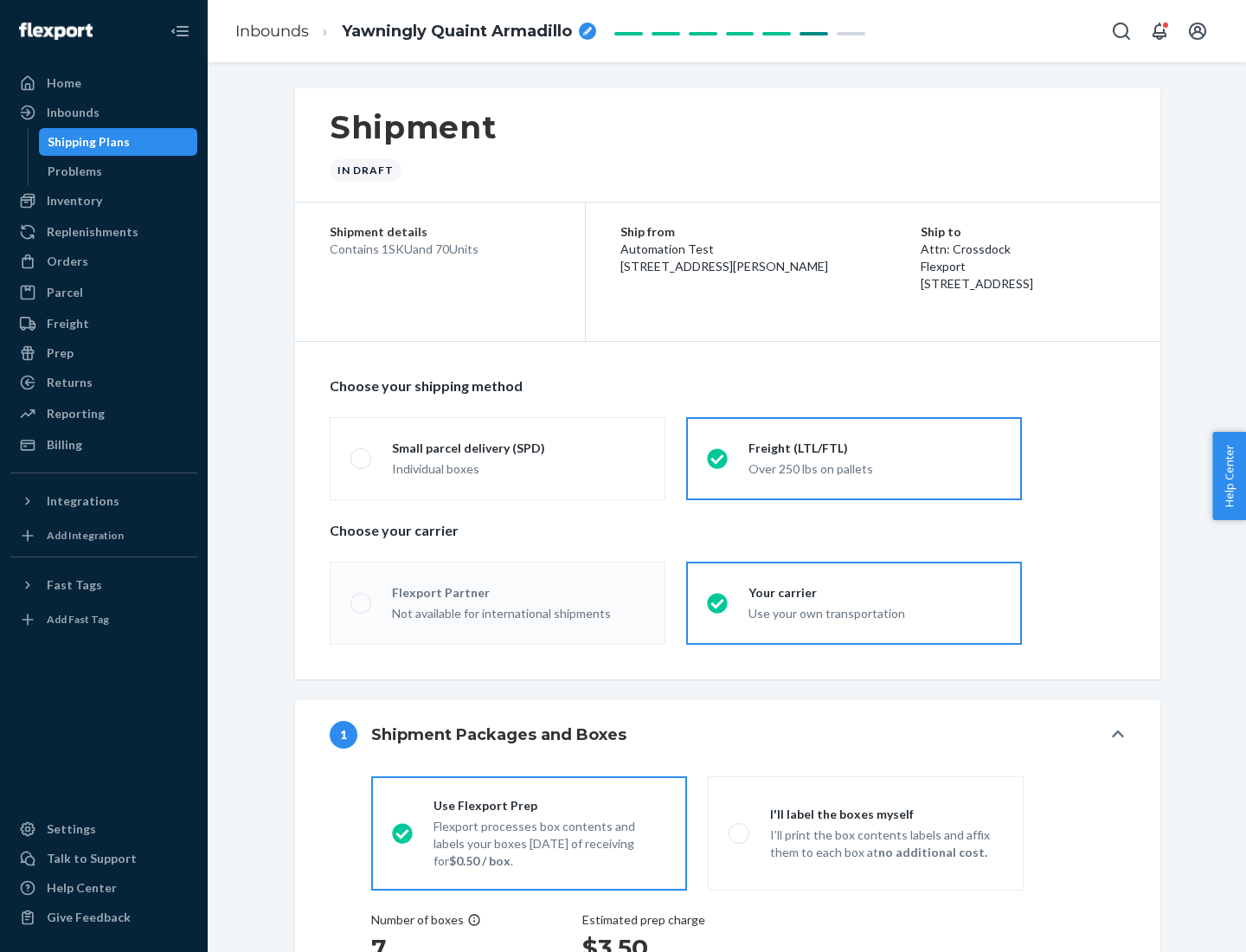
radio input "true"
radio input "false"
radio input "true"
radio input "false"
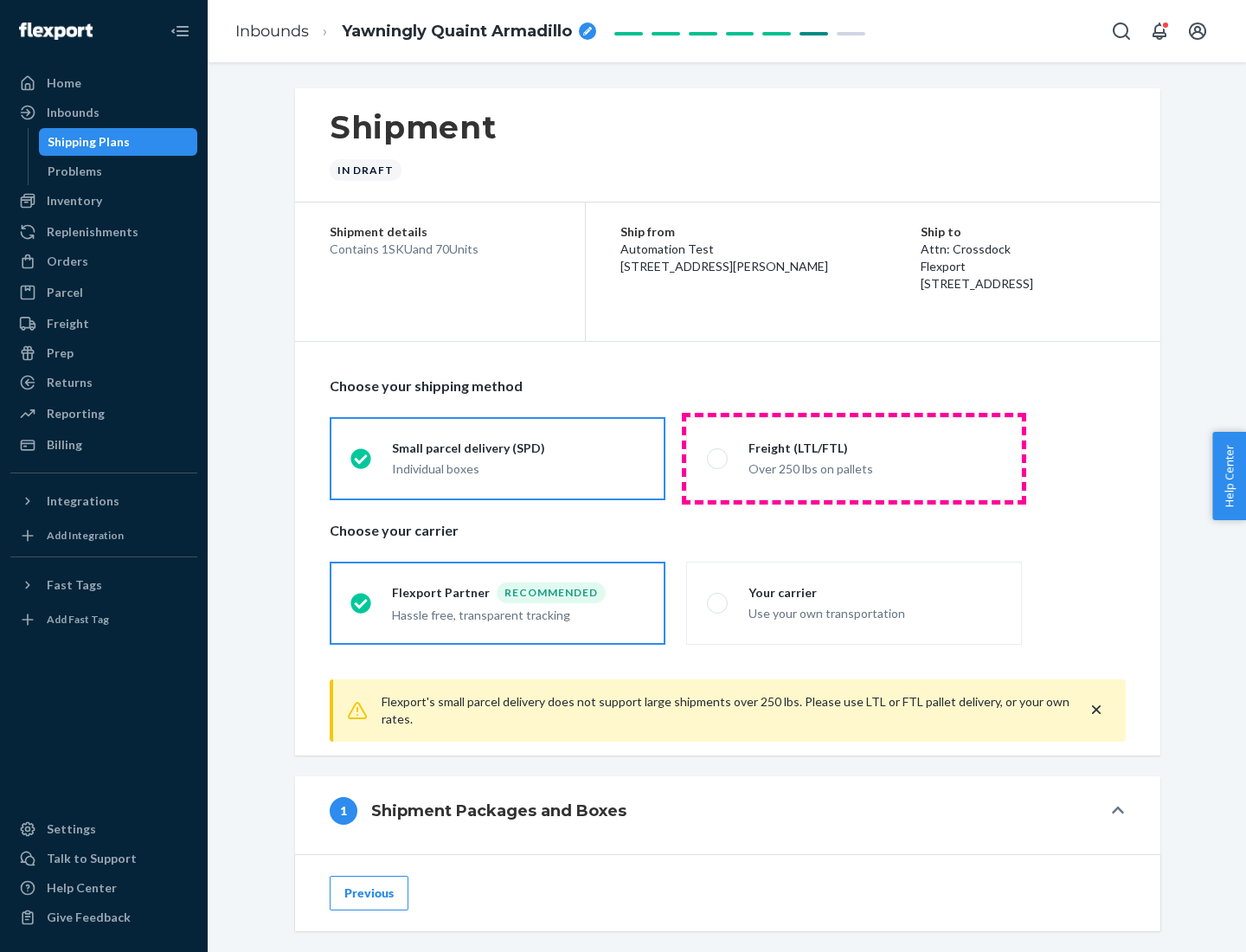
click at [853, 457] on div "Over 250 lbs on pallets" at bounding box center [875, 466] width 252 height 20
click at [718, 457] on input "Freight (LTL/FTL) Over 250 lbs on pallets" at bounding box center [712, 457] width 12 height 12
radio input "true"
radio input "false"
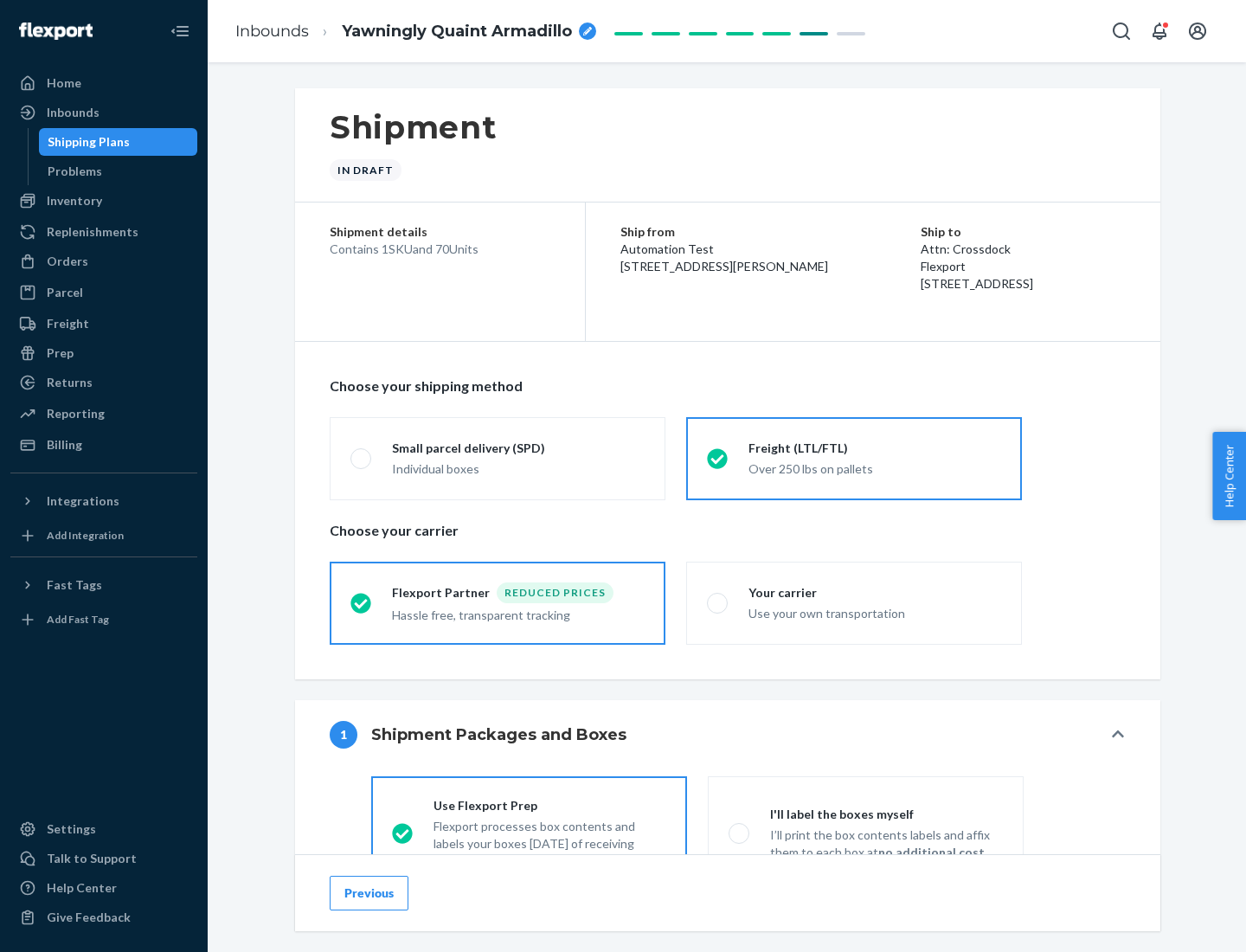
scroll to position [96, 0]
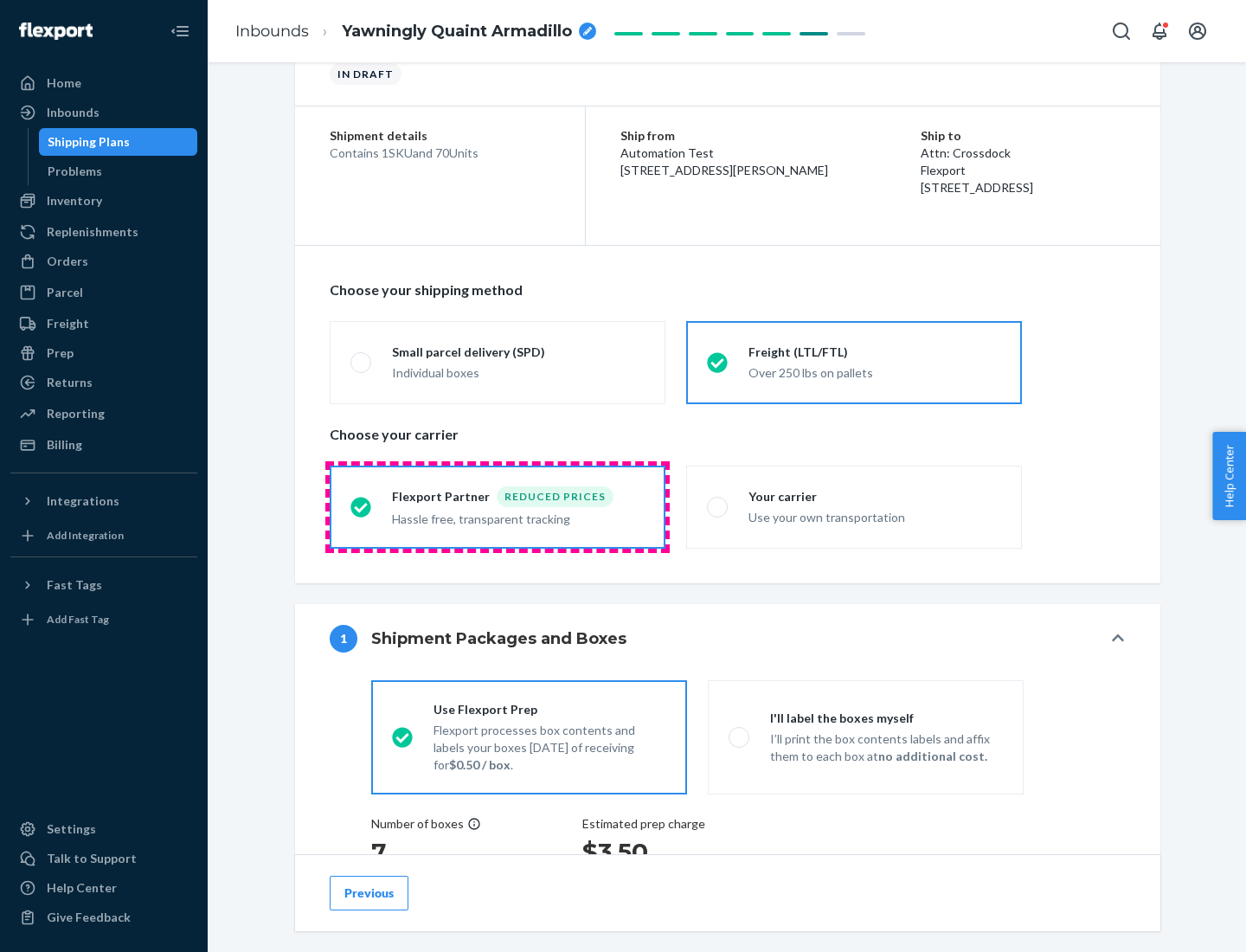
click at [497, 507] on div "Hassle free, transparent tracking" at bounding box center [518, 517] width 252 height 20
click at [361, 506] on input "Flexport Partner Reduced prices Hassle free, transparent tracking" at bounding box center [356, 506] width 12 height 12
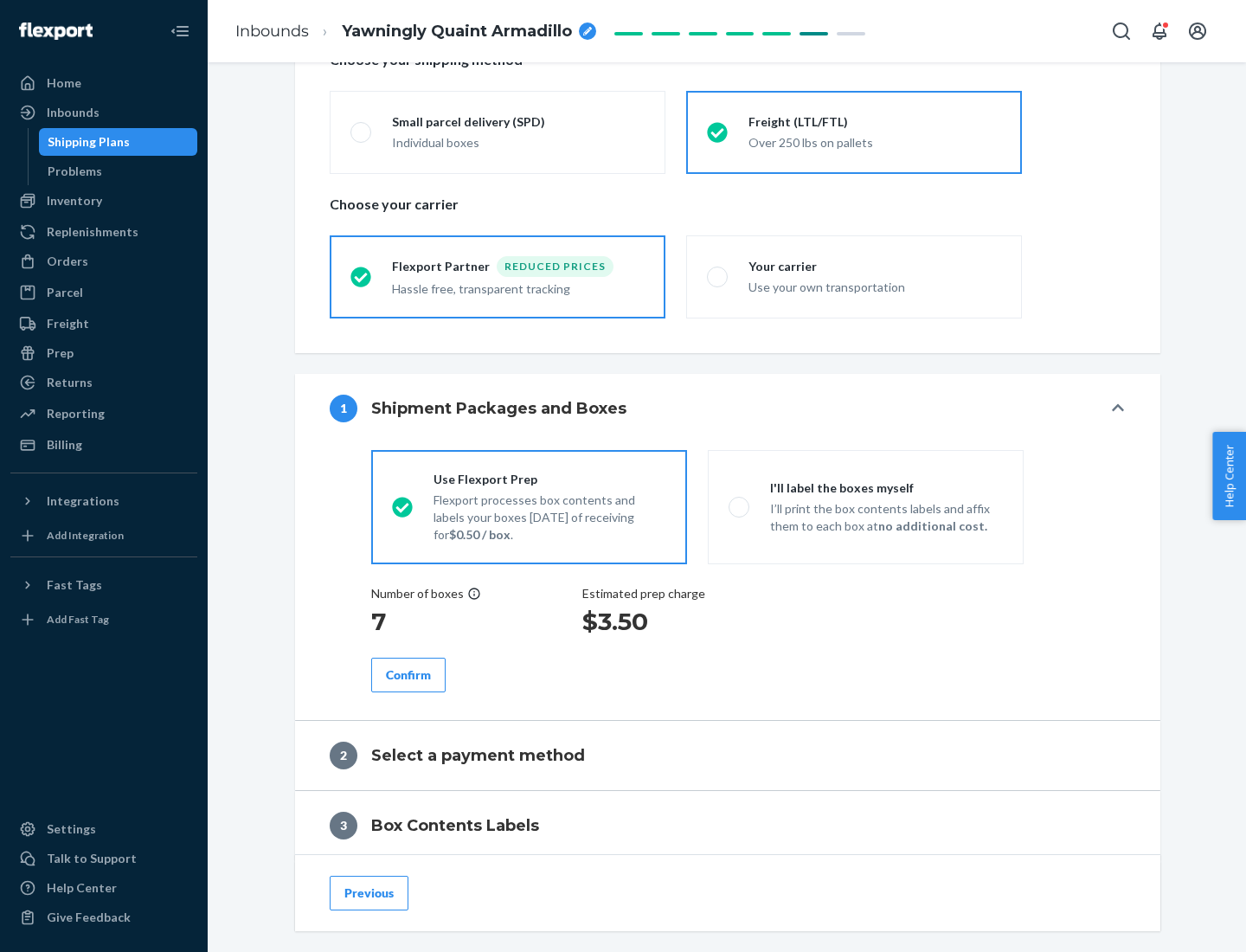
click at [865, 506] on p "I’ll print the box contents labels and affix them to each box at no additional …" at bounding box center [886, 517] width 233 height 35
click at [740, 506] on input "I'll label the boxes myself I’ll print the box contents labels and affix them t…" at bounding box center [734, 506] width 12 height 12
radio input "true"
radio input "false"
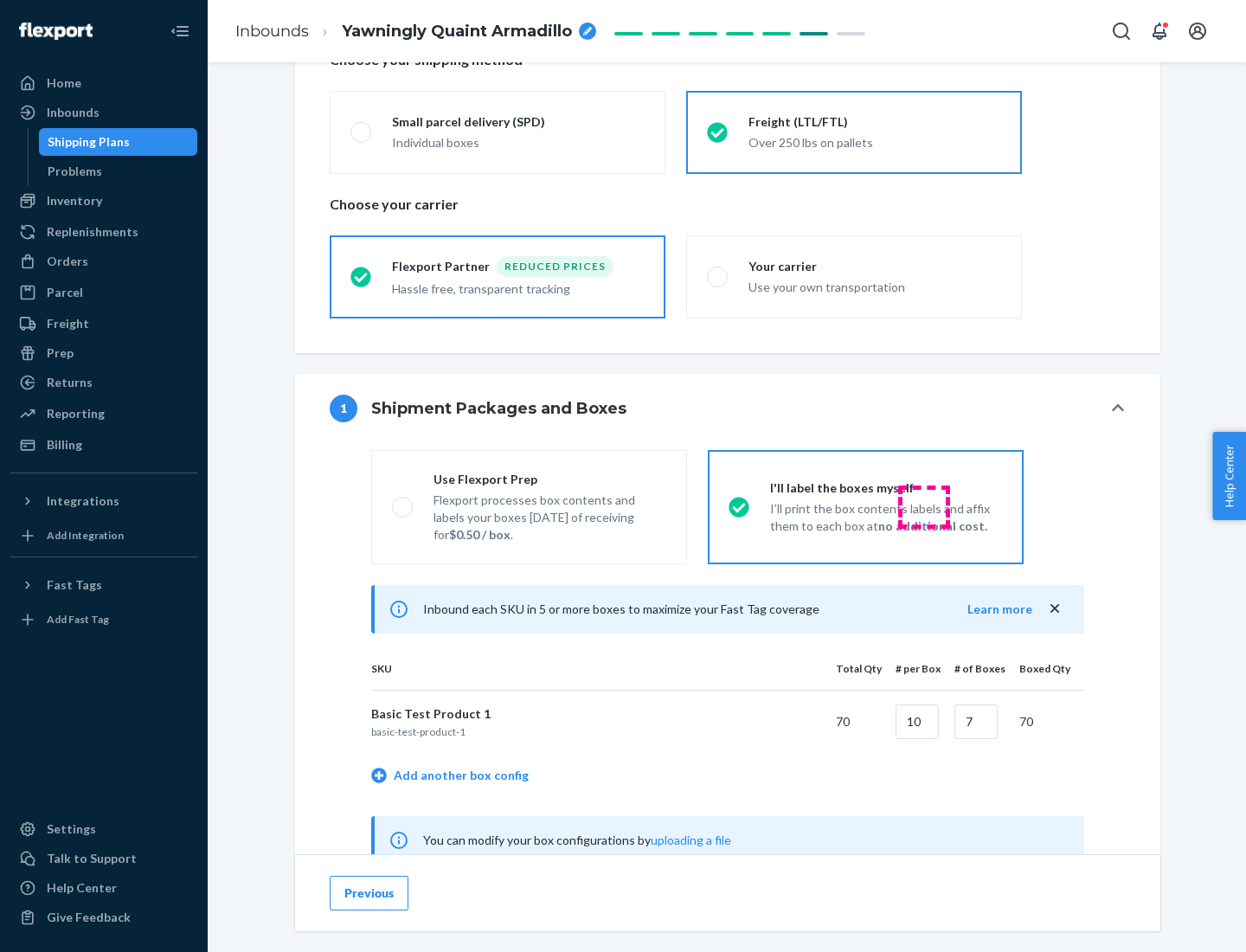
scroll to position [541, 0]
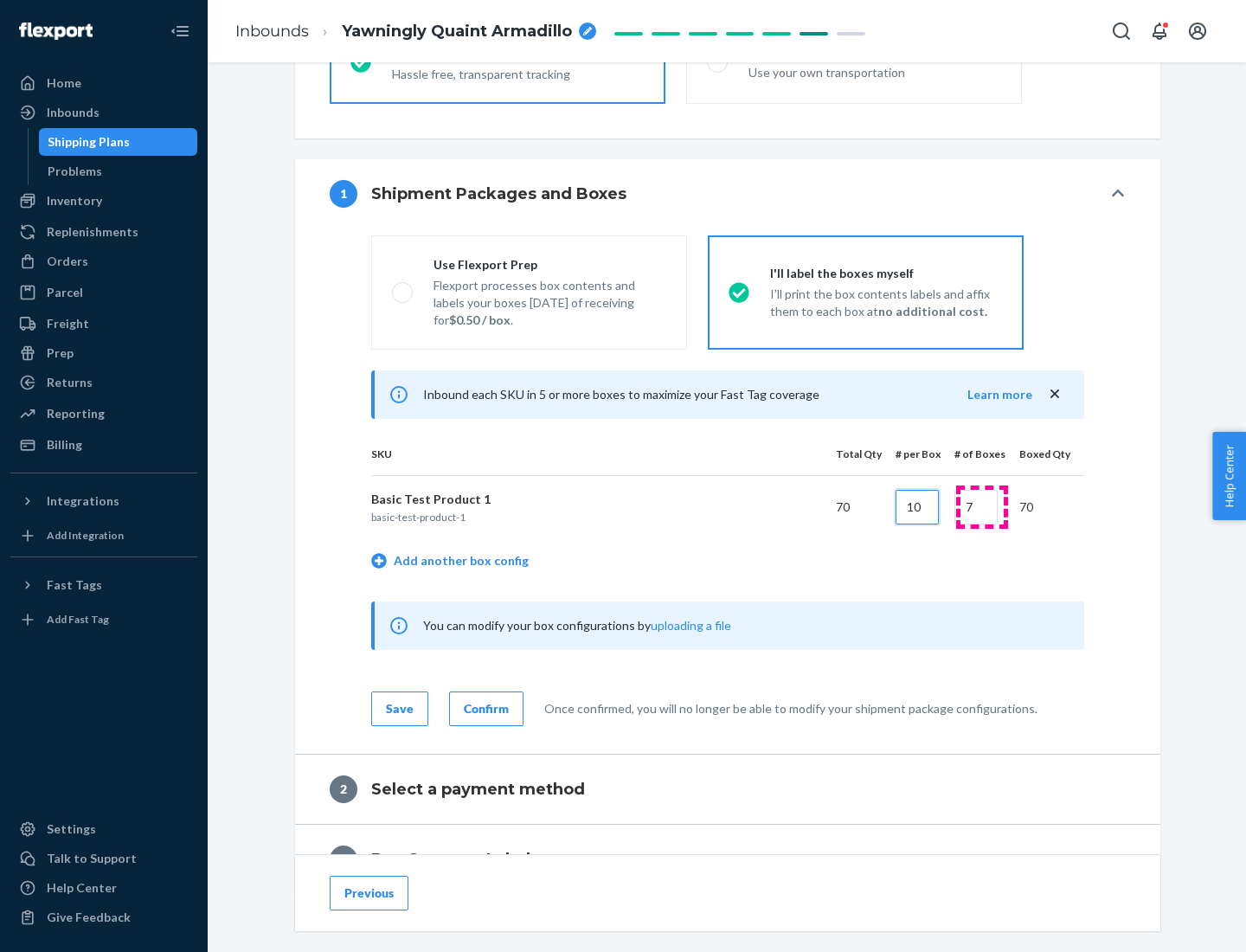
type input "10"
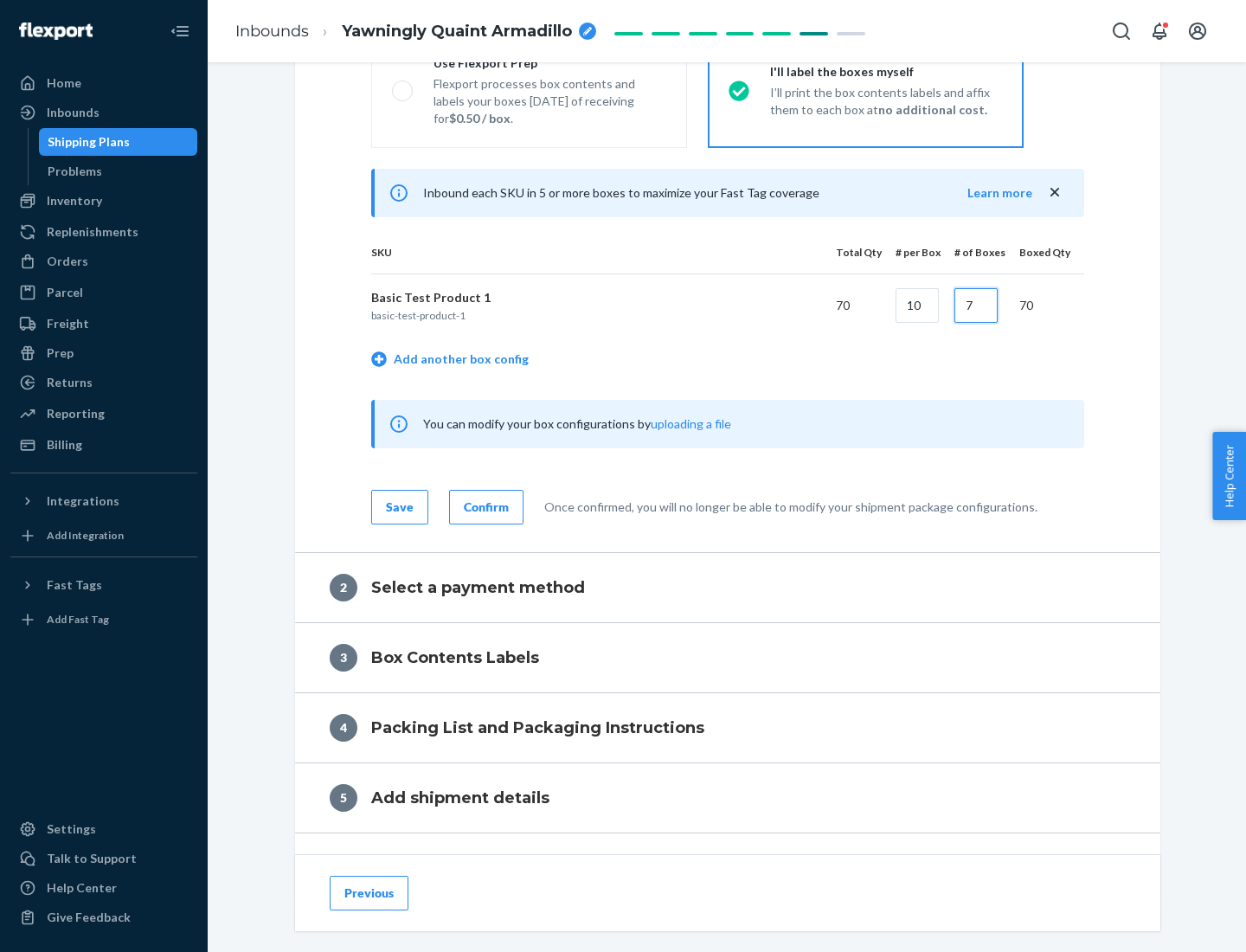
type input "7"
click at [484, 506] on div "Confirm" at bounding box center [486, 506] width 45 height 17
